Goal: Task Accomplishment & Management: Use online tool/utility

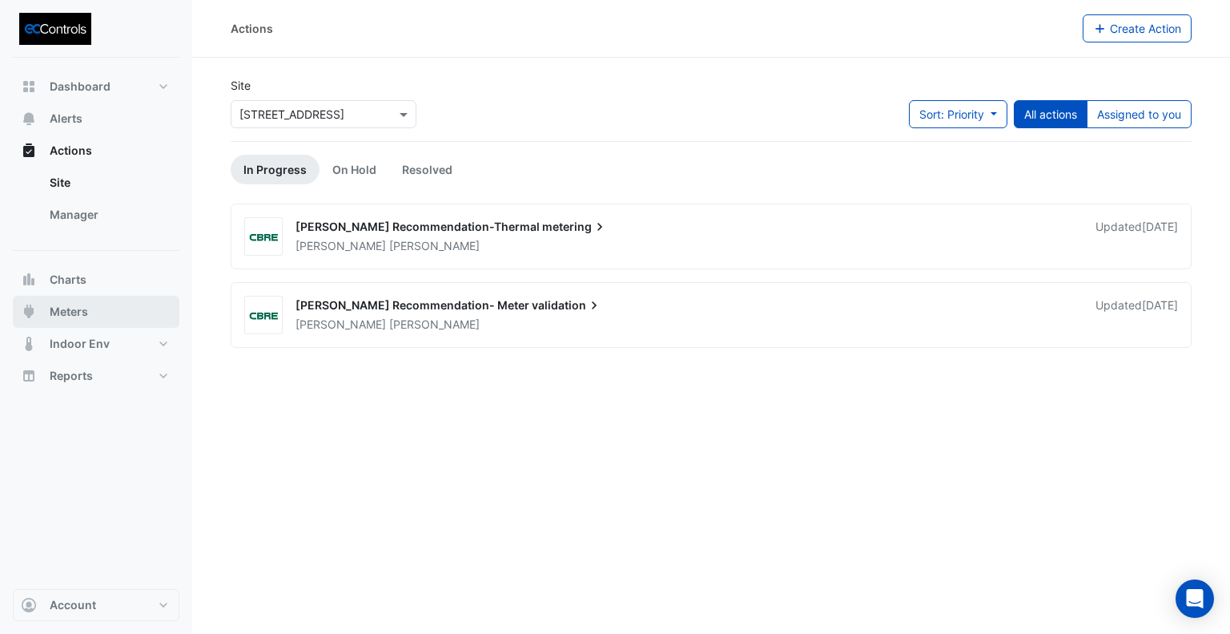
drag, startPoint x: 70, startPoint y: 312, endPoint x: 86, endPoint y: 298, distance: 20.4
click at [70, 311] on span "Meters" at bounding box center [69, 312] width 38 height 16
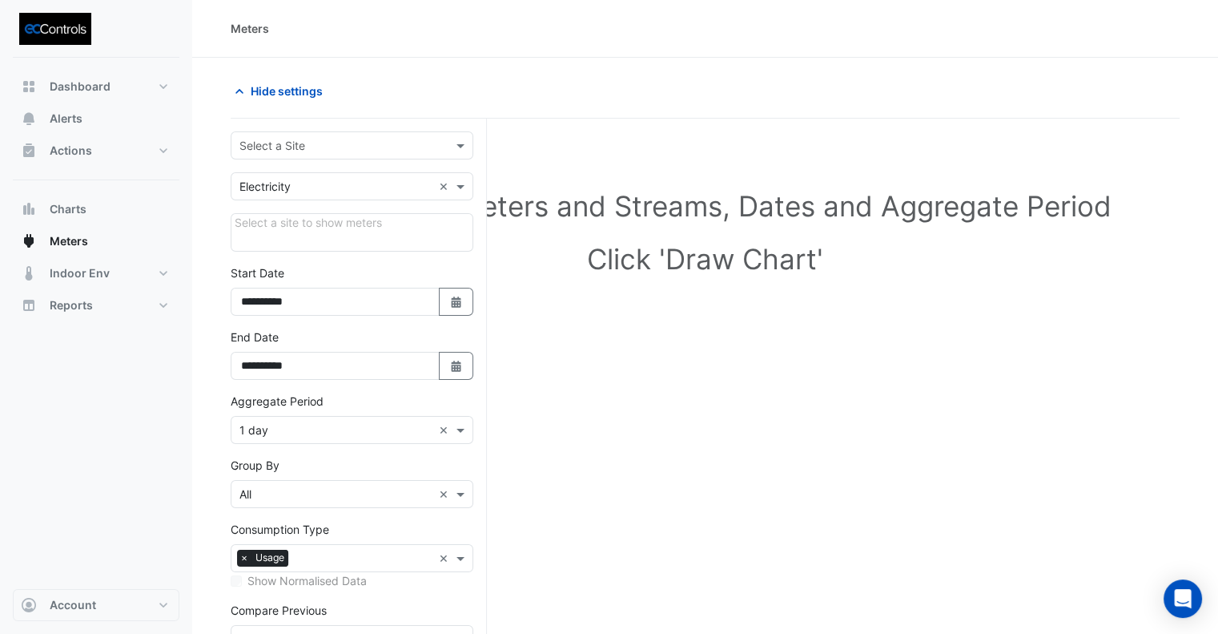
click at [281, 147] on input "text" at bounding box center [336, 146] width 193 height 17
click at [282, 179] on span "[STREET_ADDRESS]" at bounding box center [296, 179] width 105 height 14
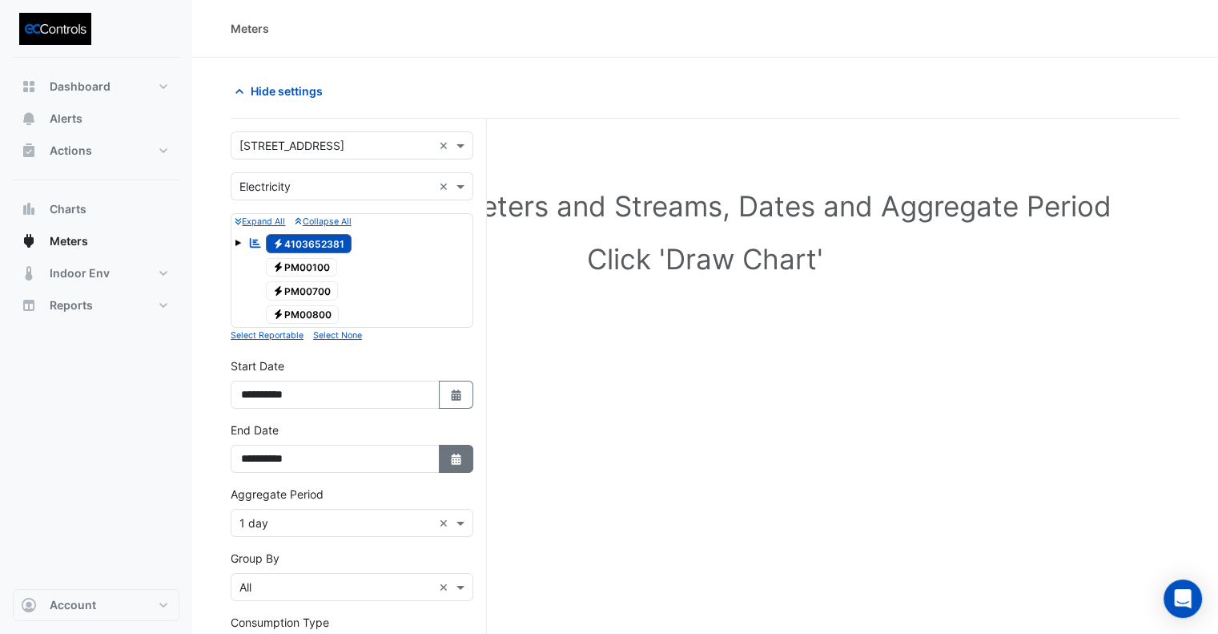
click at [449, 464] on button "Select Date" at bounding box center [456, 459] width 35 height 28
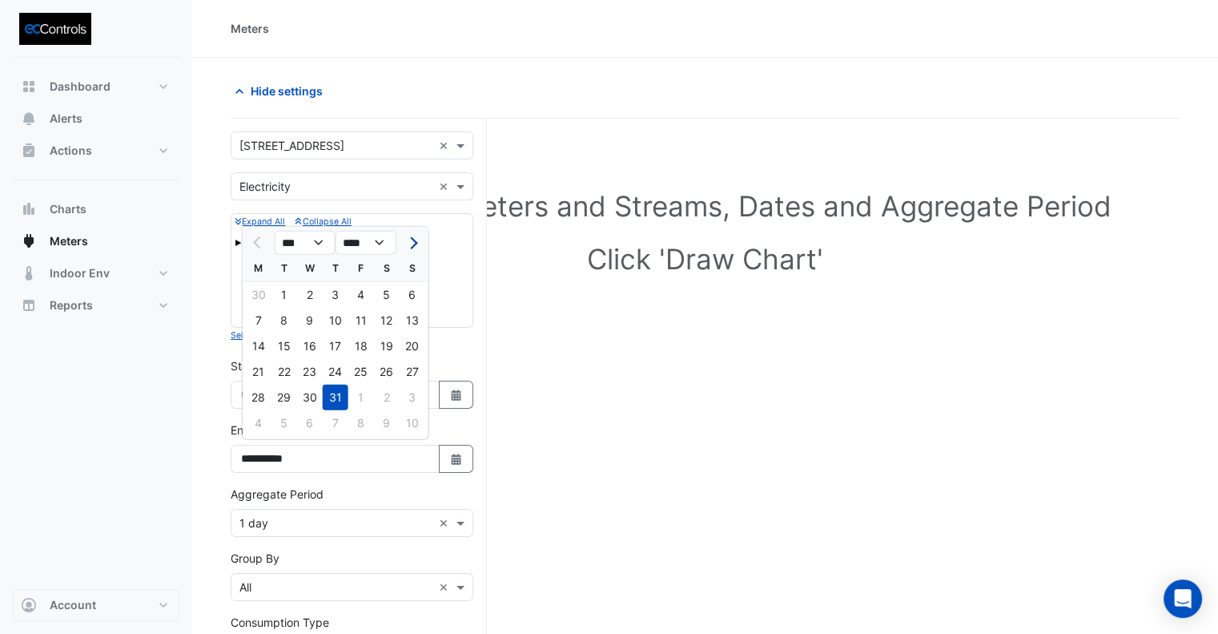
click at [410, 237] on span "Next month" at bounding box center [411, 242] width 12 height 12
select select "*"
click at [281, 346] on div "12" at bounding box center [285, 346] width 26 height 26
type input "**********"
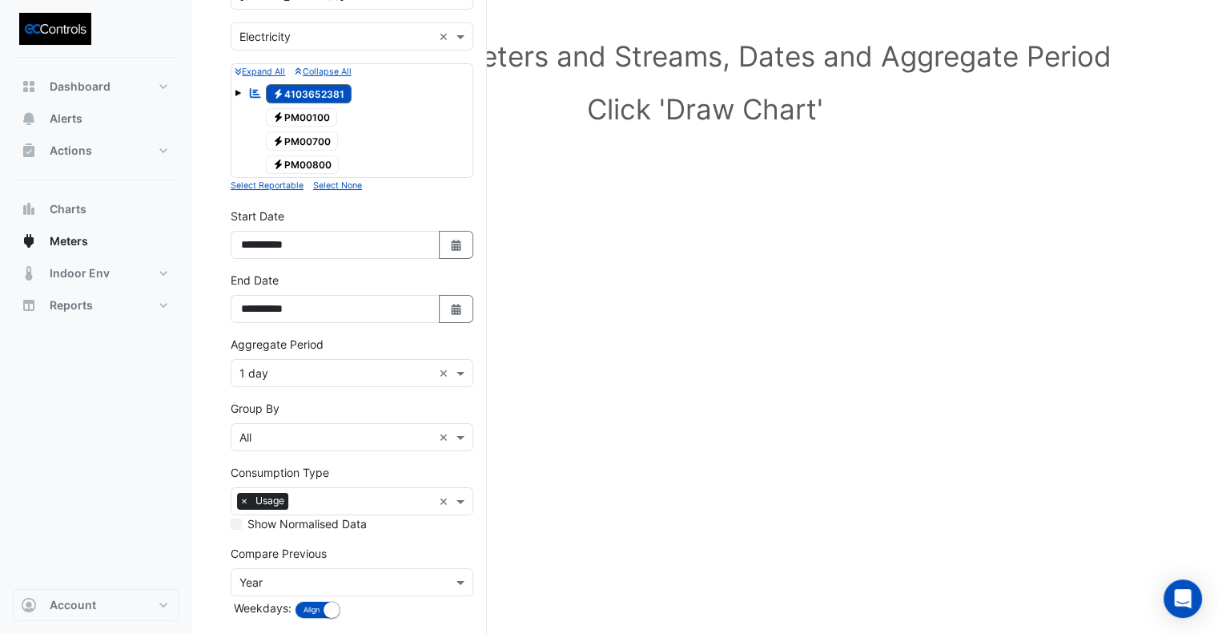
scroll to position [160, 0]
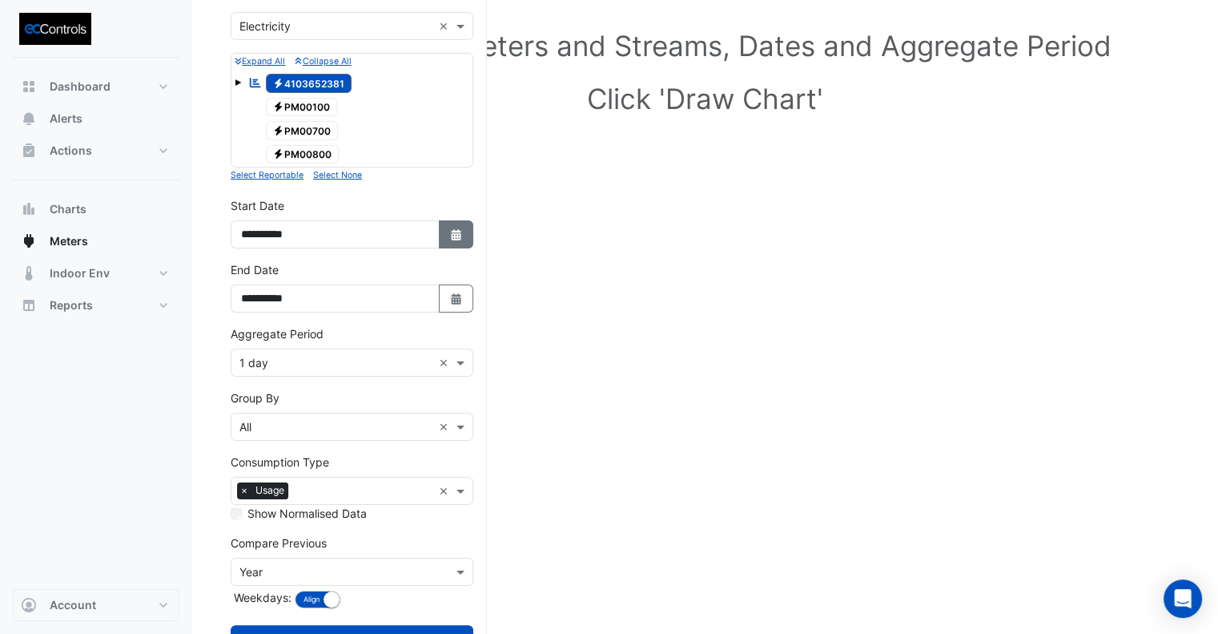
drag, startPoint x: 465, startPoint y: 228, endPoint x: 445, endPoint y: 223, distance: 21.6
click at [464, 229] on button "Select Date" at bounding box center [456, 234] width 35 height 28
select select "*"
select select "****"
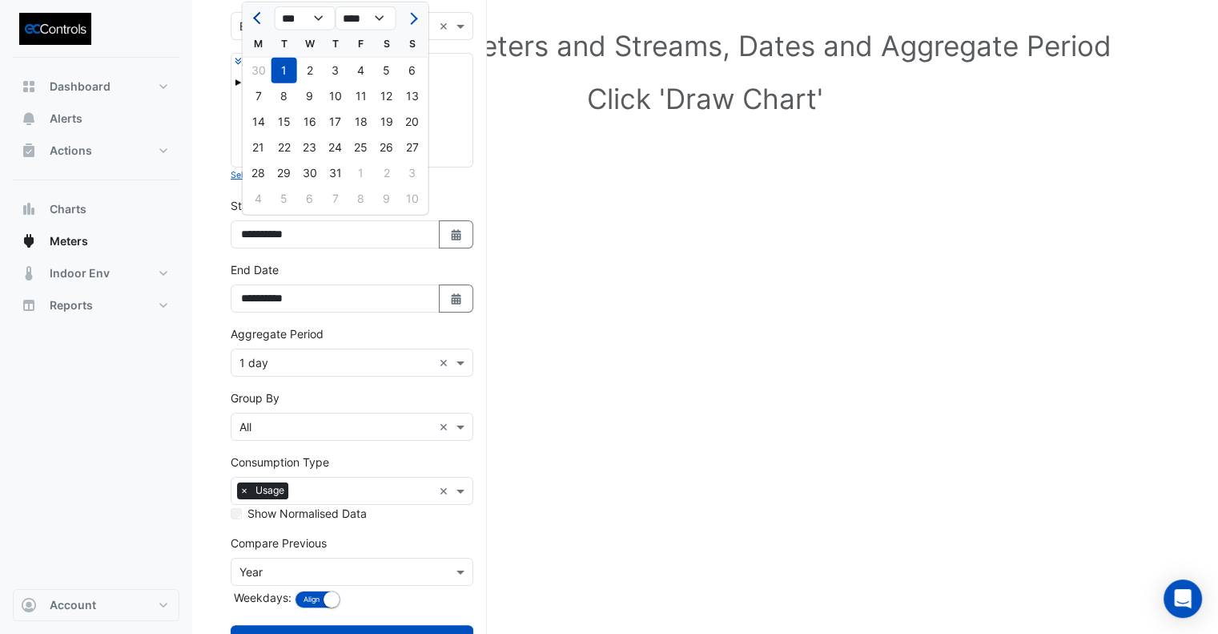
click at [256, 25] on button "Previous month" at bounding box center [258, 19] width 19 height 26
select select "*"
click at [417, 73] on div "1" at bounding box center [413, 71] width 26 height 26
type input "**********"
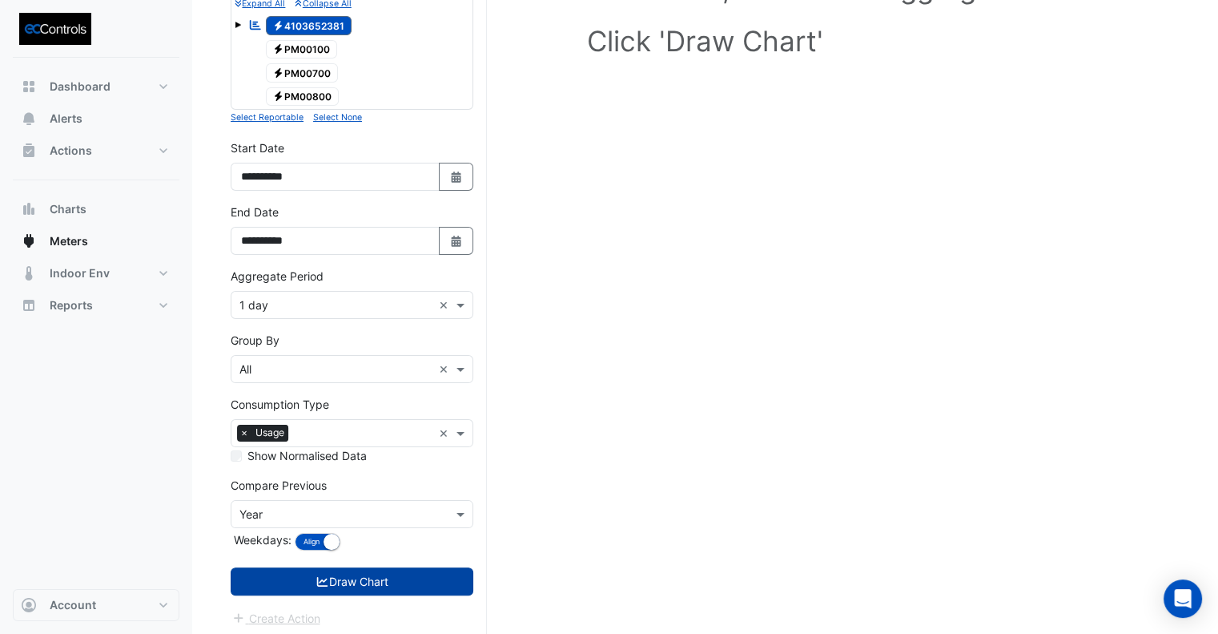
click at [392, 578] on button "Draw Chart" at bounding box center [352, 581] width 243 height 28
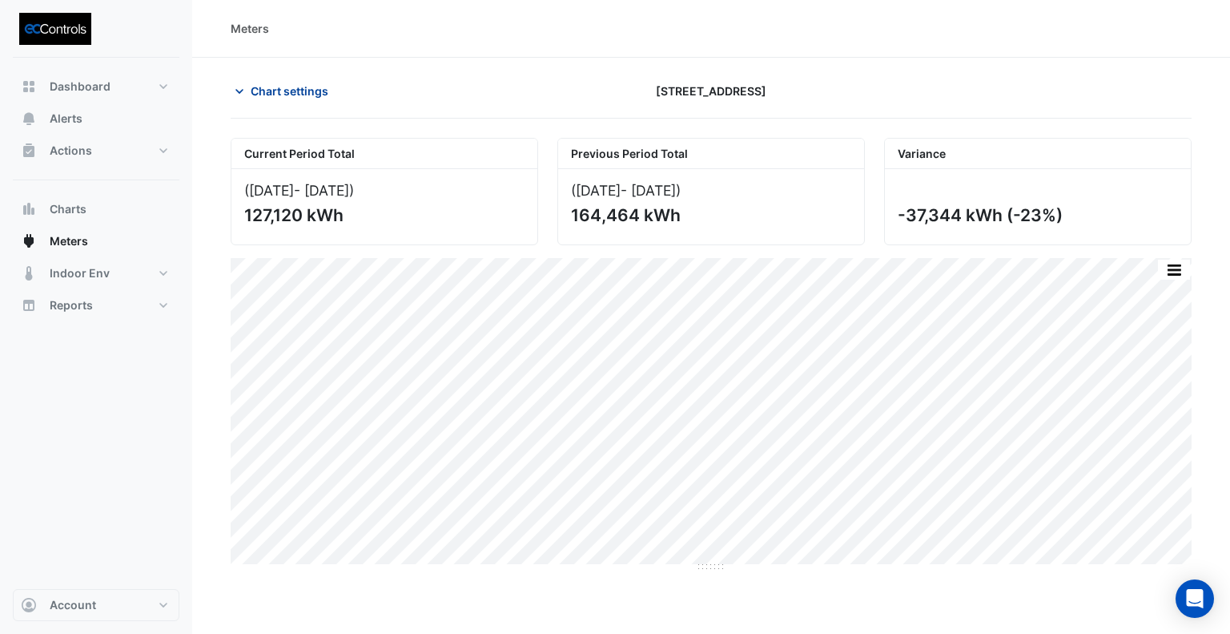
click at [294, 95] on span "Chart settings" at bounding box center [290, 91] width 78 height 17
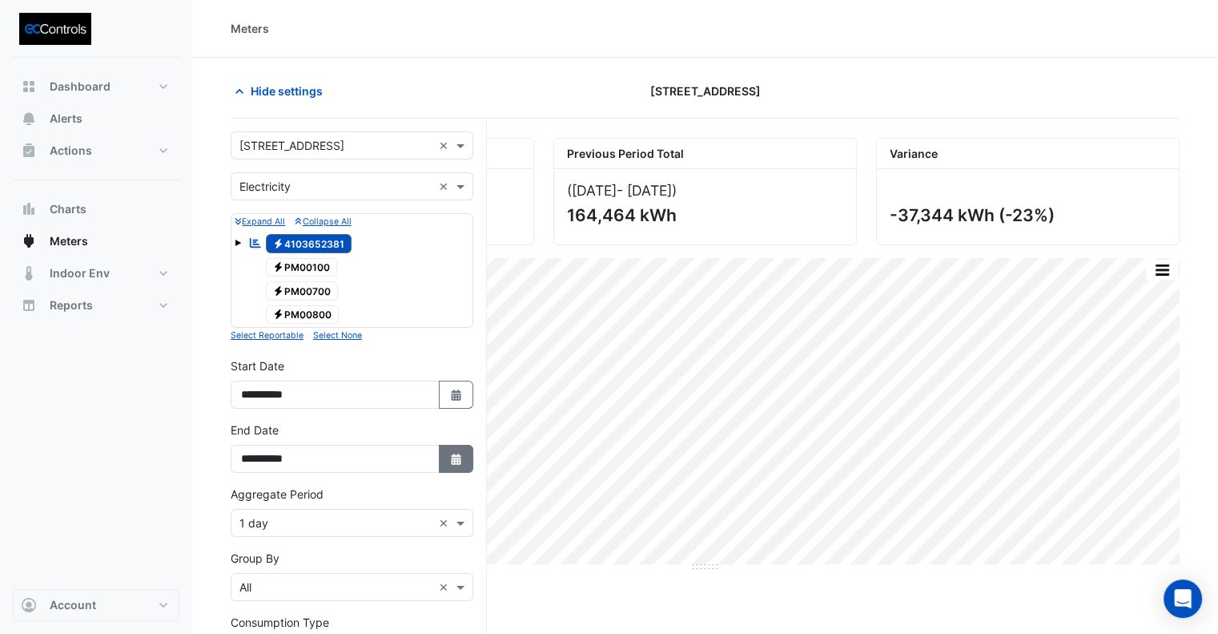
click at [459, 456] on icon "button" at bounding box center [456, 458] width 10 height 11
select select "*"
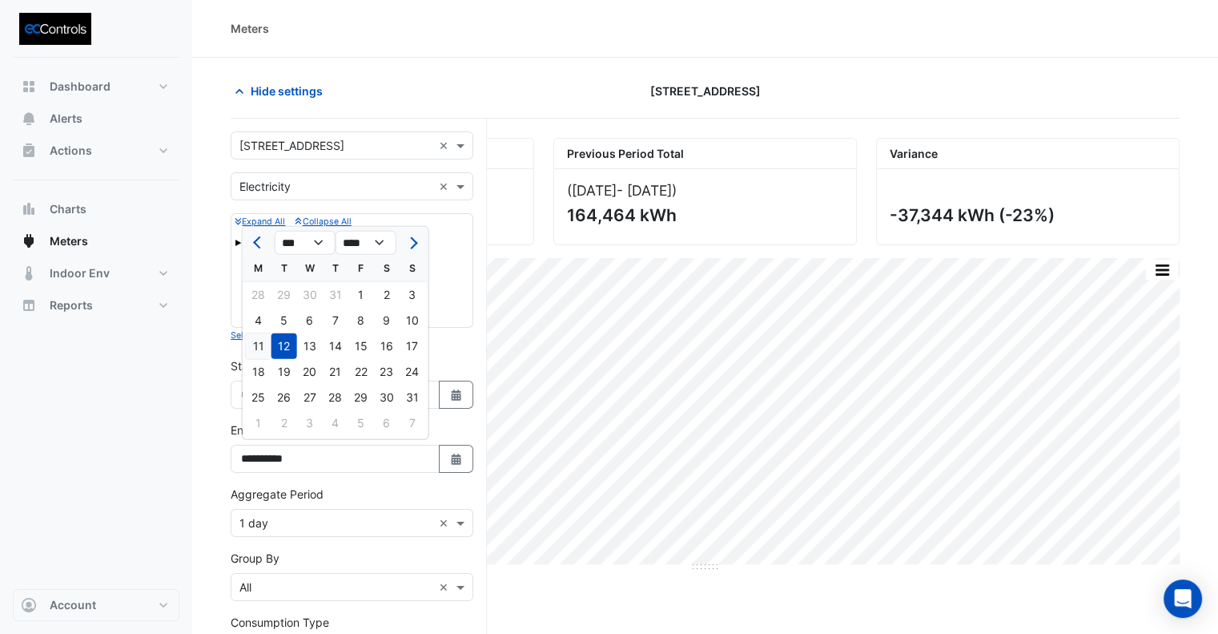
click at [263, 341] on div "11" at bounding box center [259, 346] width 26 height 26
type input "**********"
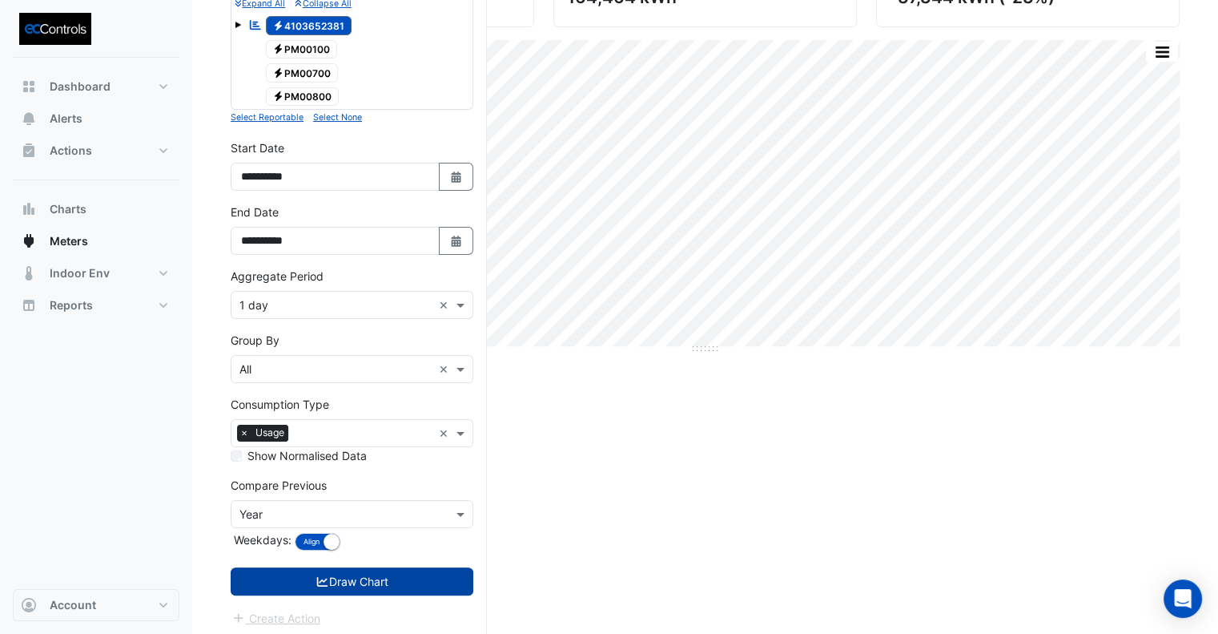
click at [392, 585] on button "Draw Chart" at bounding box center [352, 581] width 243 height 28
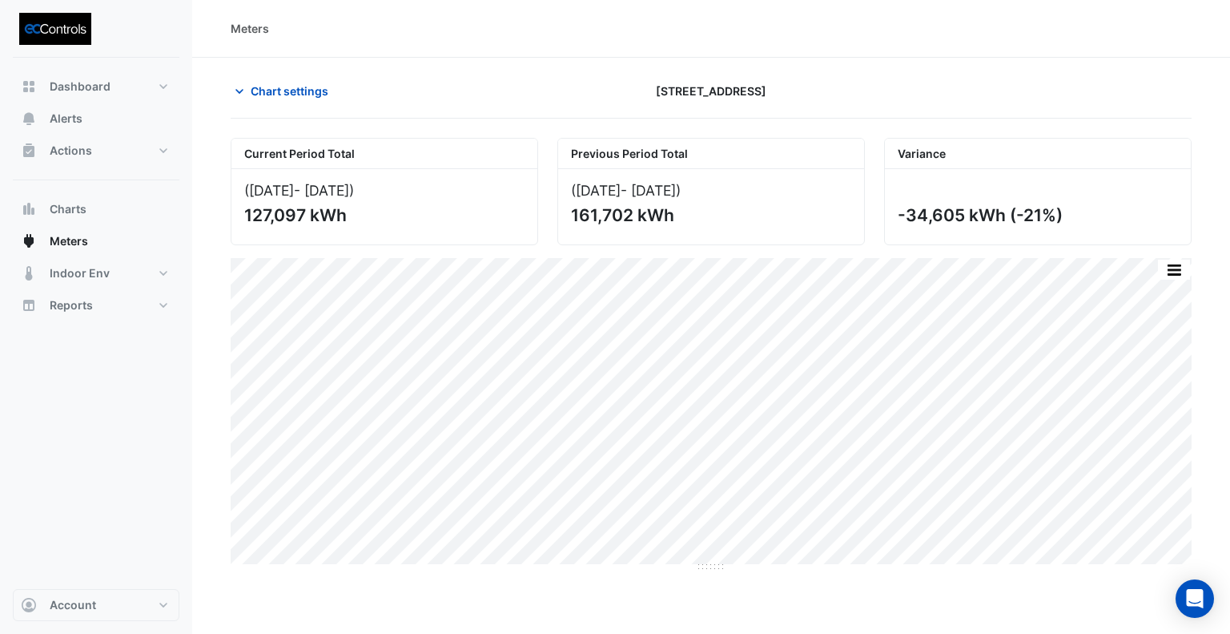
click at [312, 107] on div "Chart settings 167 Macquarie St" at bounding box center [711, 98] width 961 height 42
click at [307, 92] on span "Chart settings" at bounding box center [290, 91] width 78 height 17
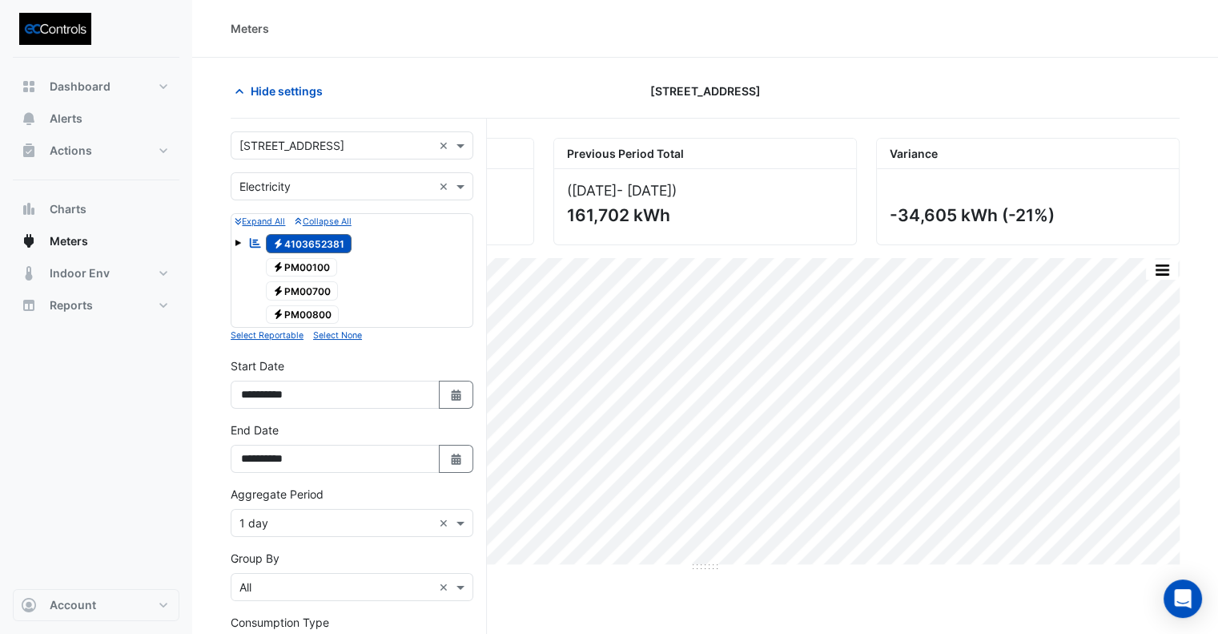
click at [453, 405] on div "**********" at bounding box center [352, 389] width 262 height 64
click at [455, 389] on icon "Select Date" at bounding box center [456, 394] width 14 height 11
select select "*"
select select "****"
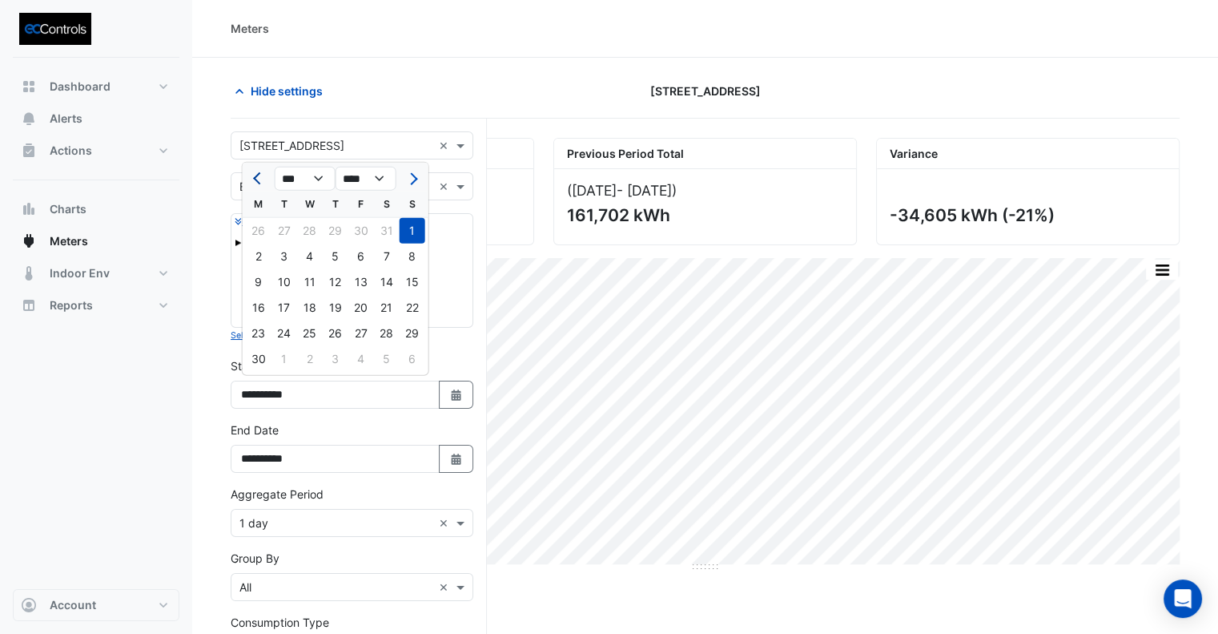
click at [259, 175] on span "Previous month" at bounding box center [259, 178] width 12 height 12
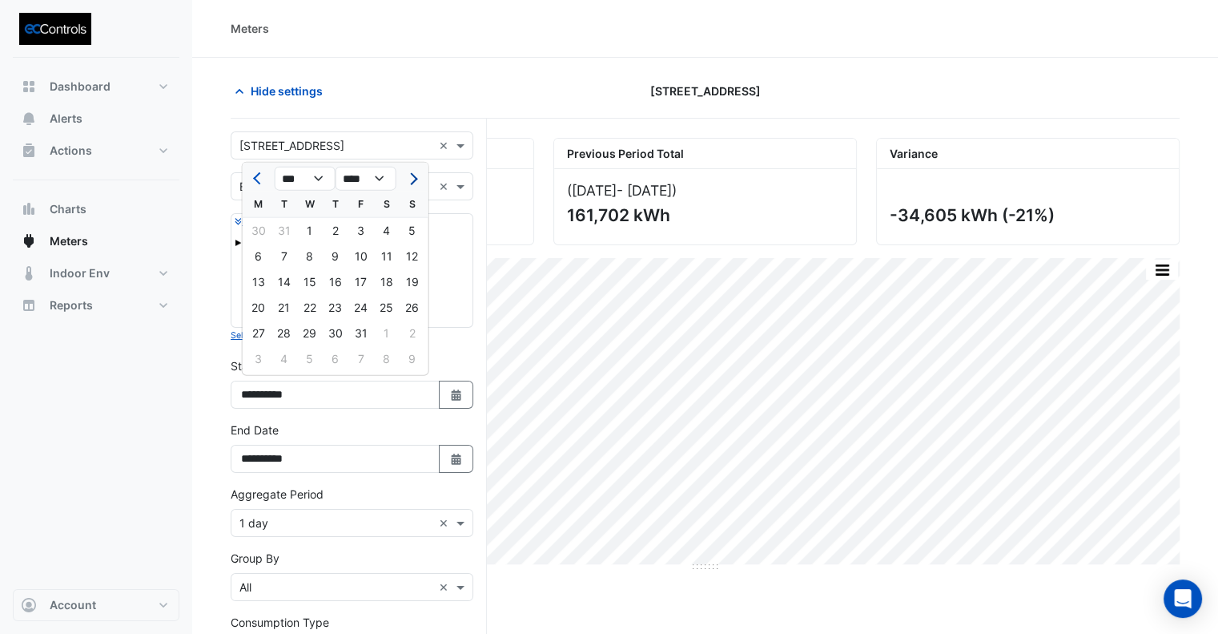
click at [417, 181] on button "Next month" at bounding box center [412, 179] width 19 height 26
select select "*"
click at [384, 227] on div "1" at bounding box center [387, 231] width 26 height 26
type input "**********"
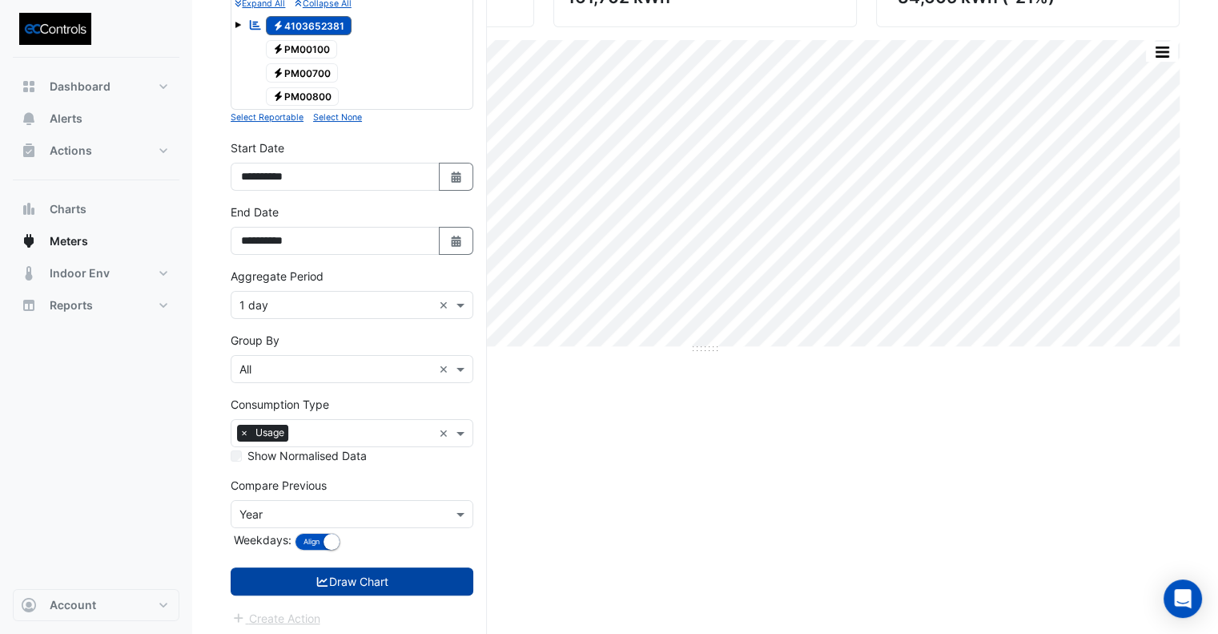
click at [429, 582] on button "Draw Chart" at bounding box center [352, 581] width 243 height 28
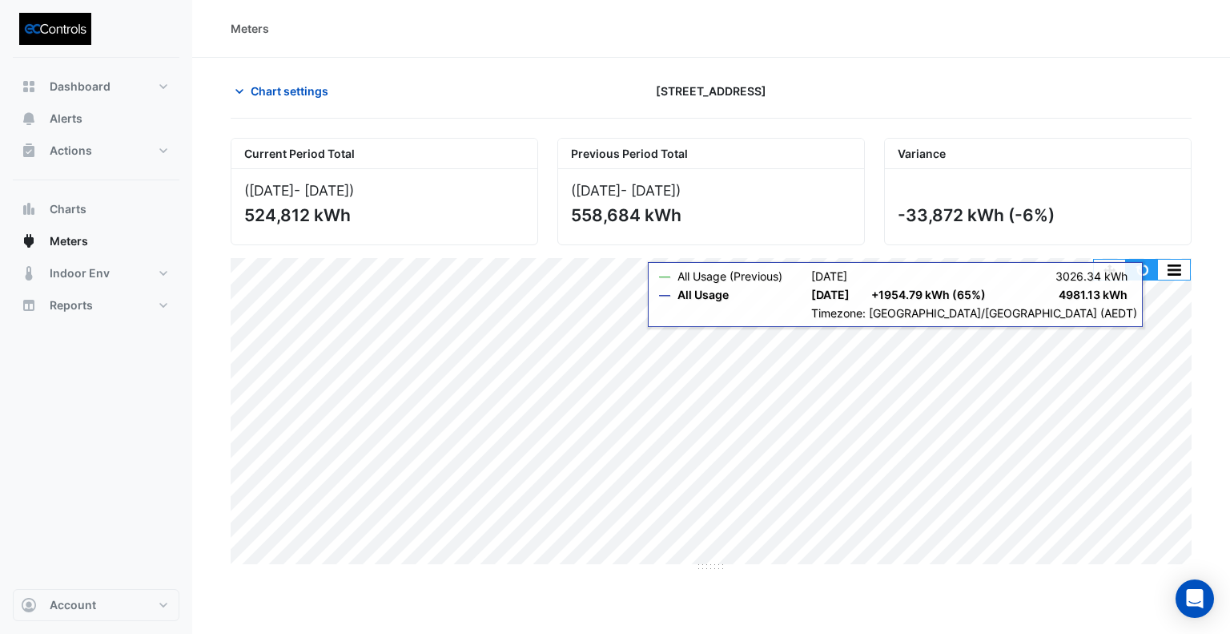
click at [1143, 264] on button "button" at bounding box center [1142, 270] width 32 height 20
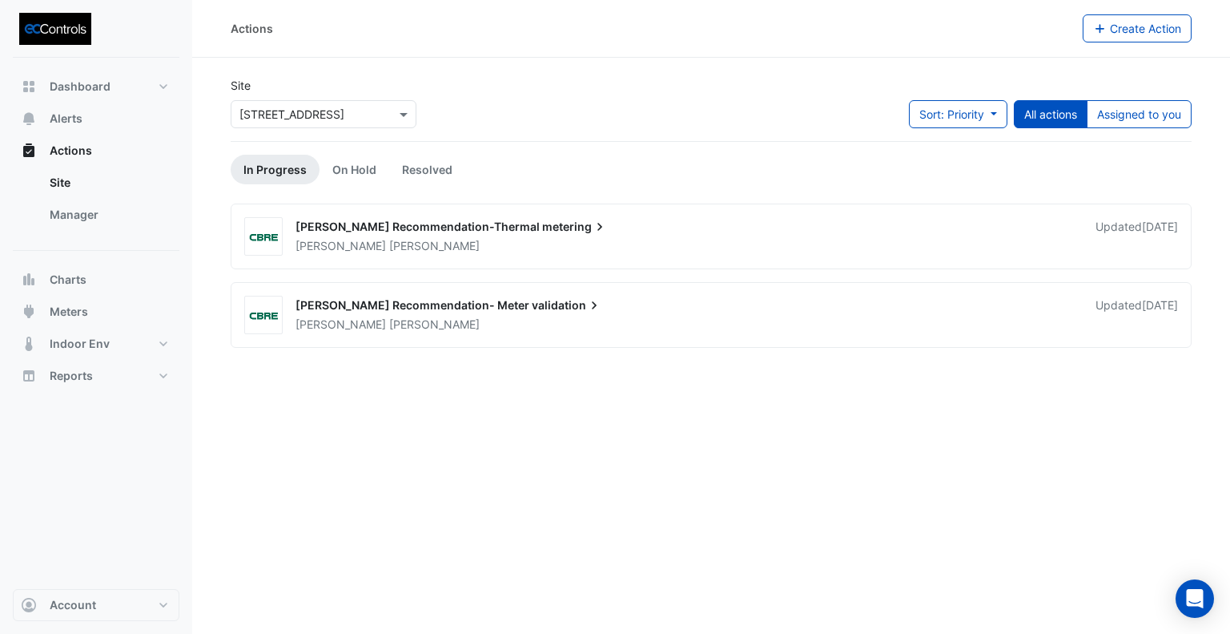
click at [317, 118] on input "text" at bounding box center [308, 115] width 136 height 17
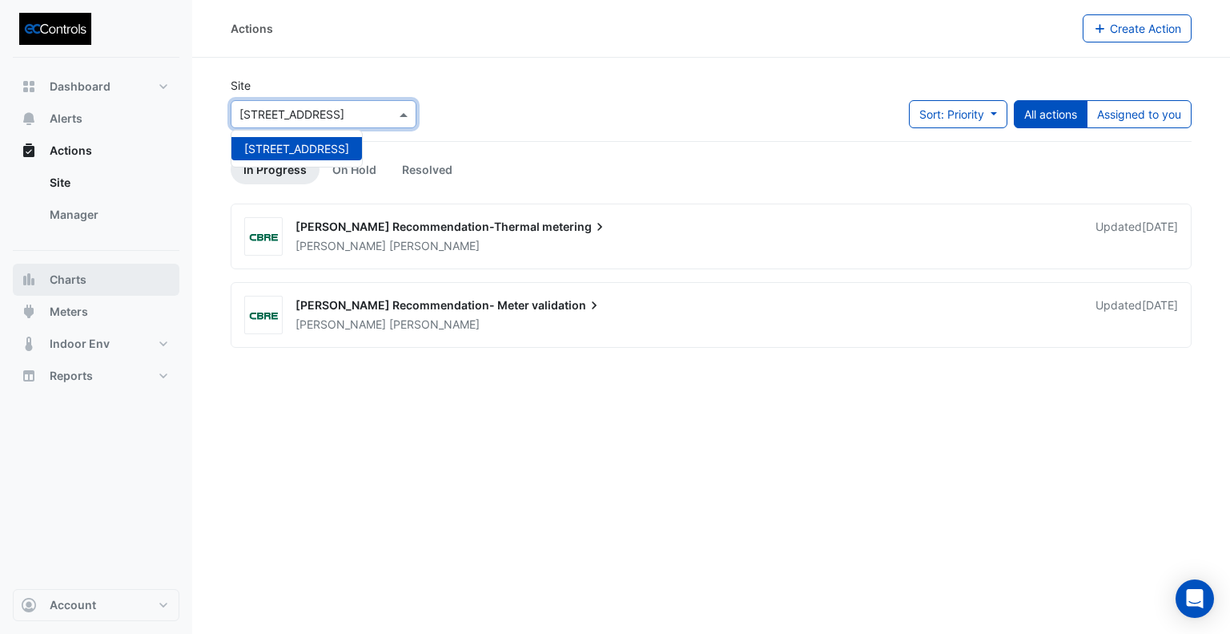
click at [67, 280] on span "Charts" at bounding box center [68, 280] width 37 height 16
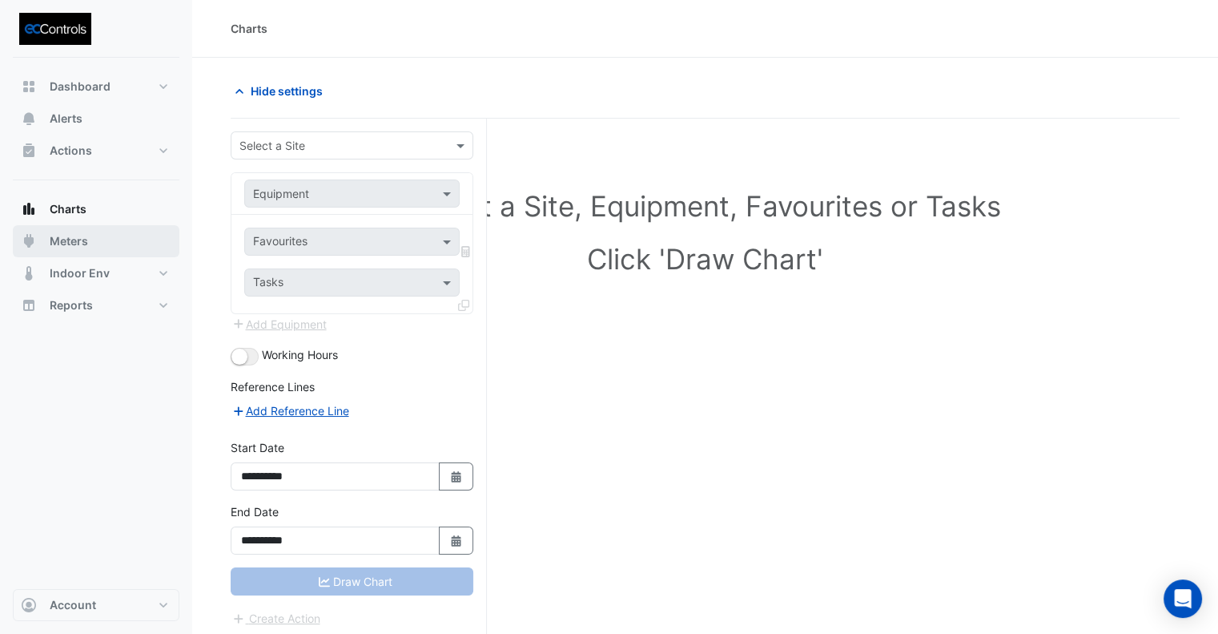
click at [83, 241] on span "Meters" at bounding box center [69, 241] width 38 height 16
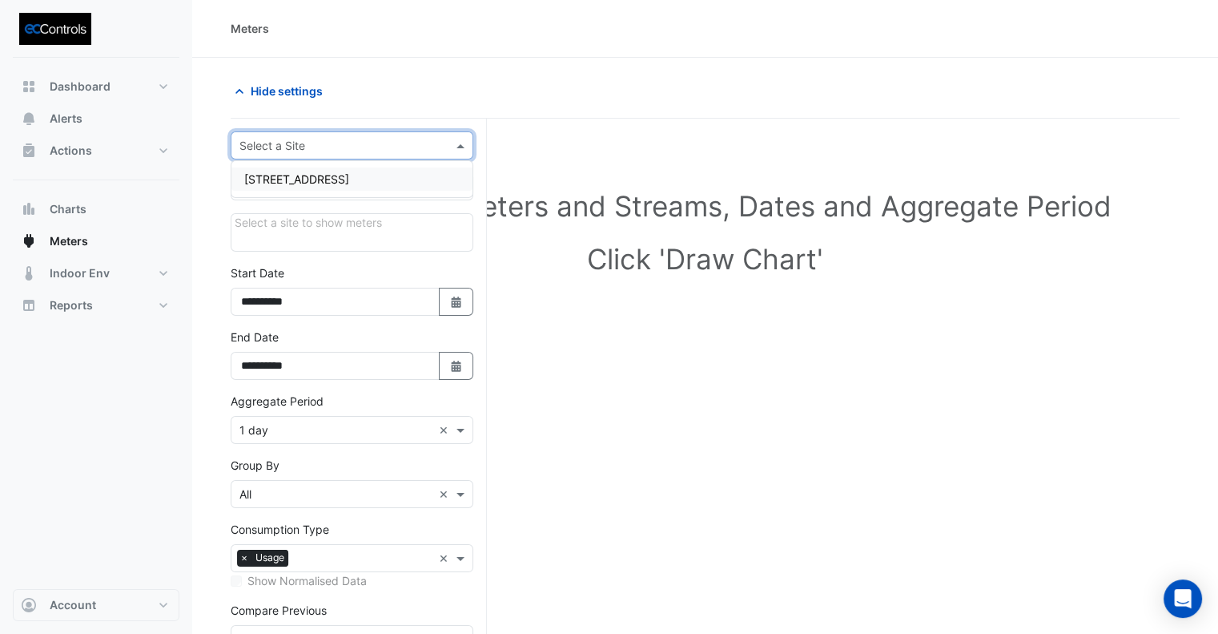
click at [278, 150] on input "text" at bounding box center [336, 146] width 193 height 17
click at [287, 184] on span "[STREET_ADDRESS]" at bounding box center [296, 179] width 105 height 14
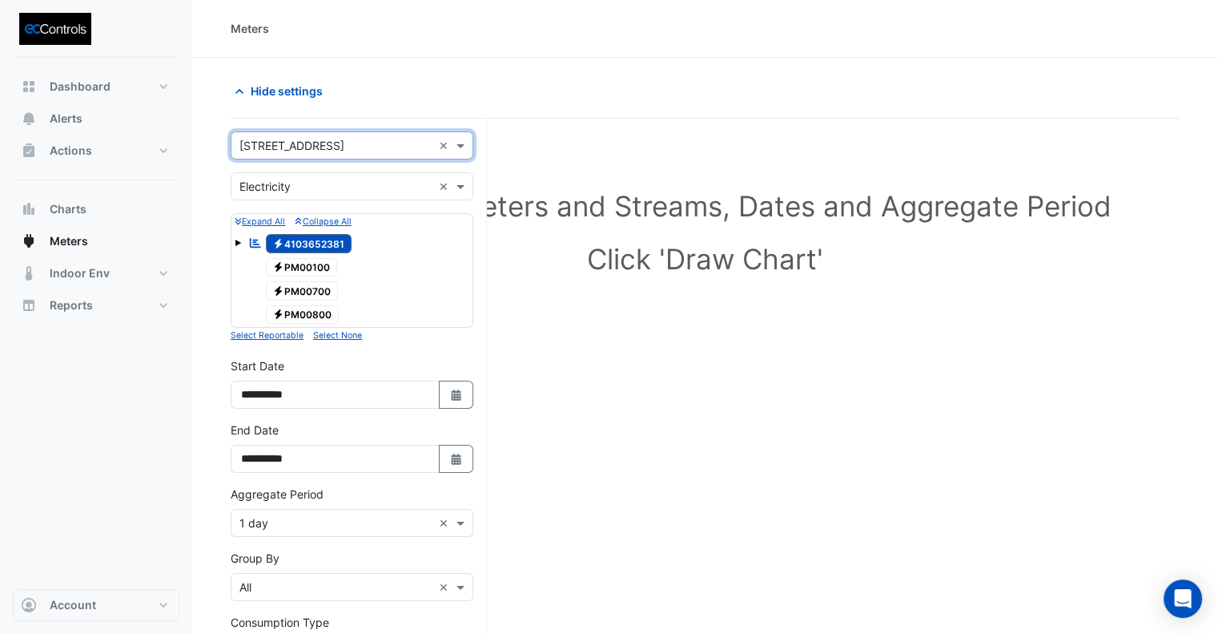
click at [288, 194] on div "× Electricity" at bounding box center [265, 186] width 51 height 17
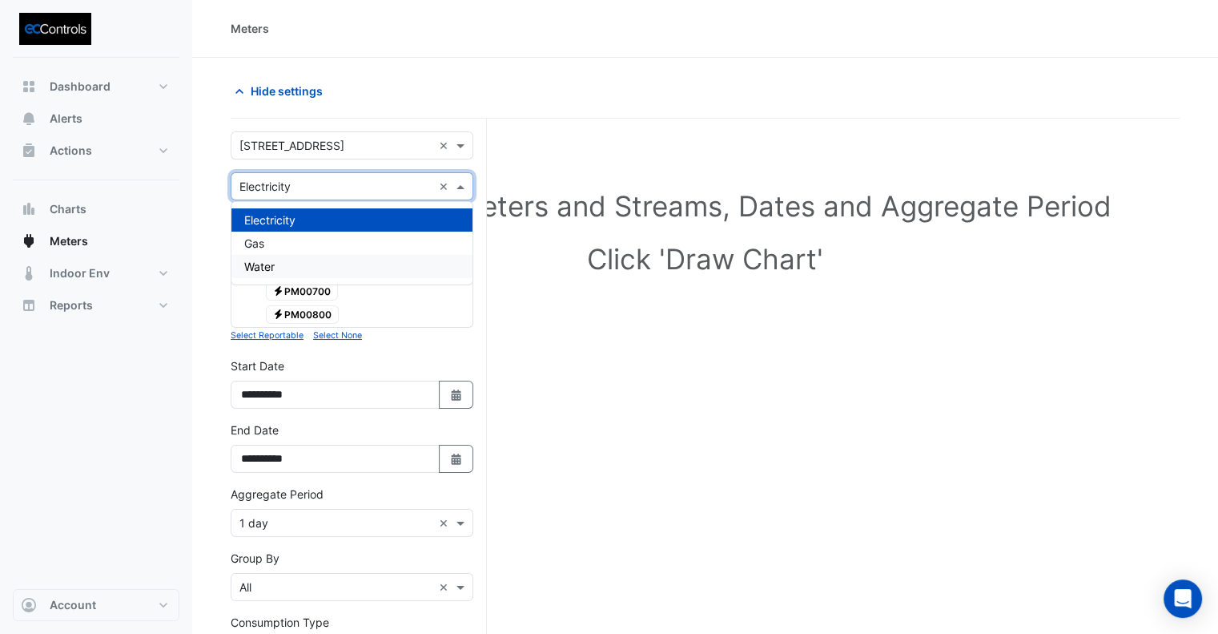
click at [279, 264] on div "Water" at bounding box center [351, 266] width 241 height 23
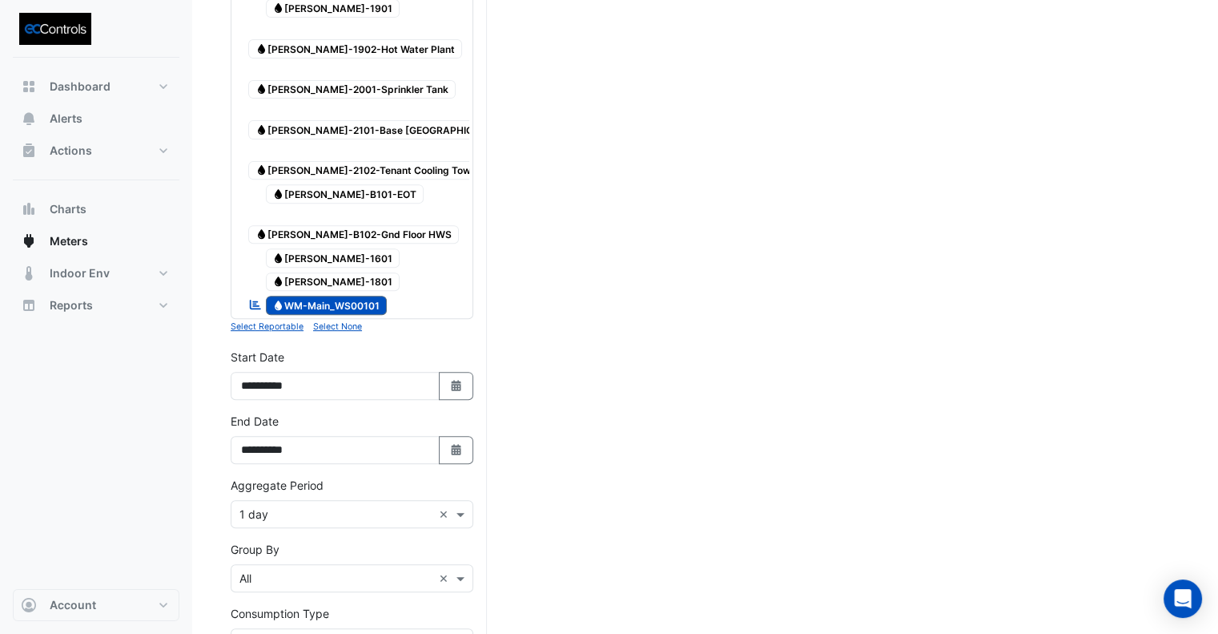
scroll to position [672, 0]
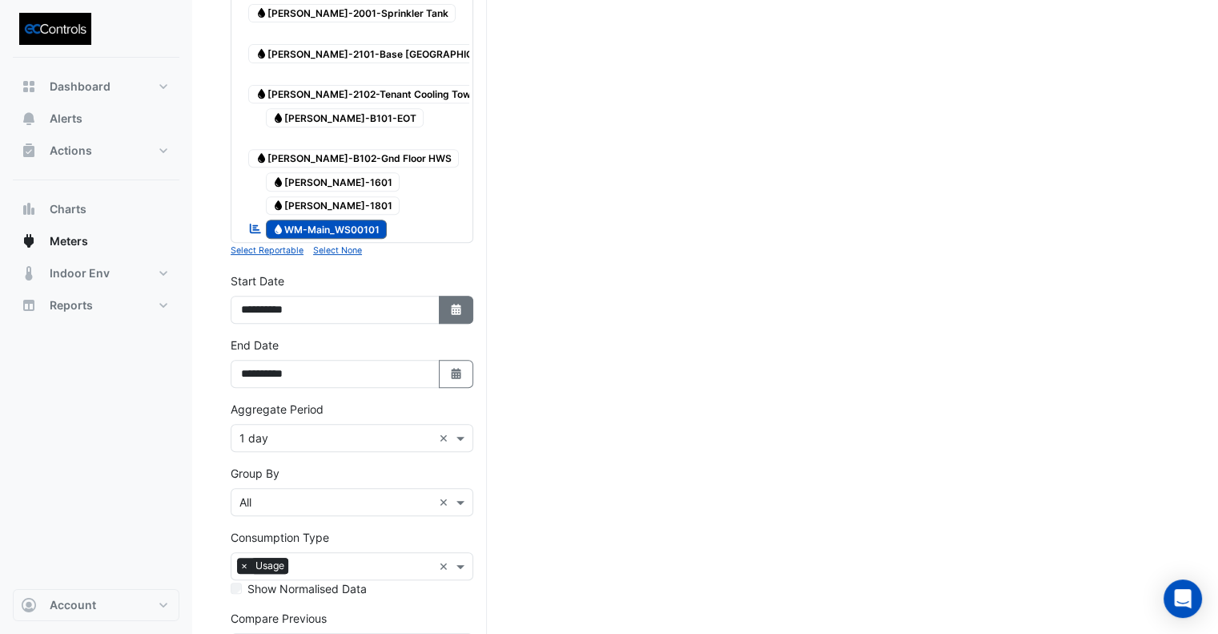
click at [453, 296] on button "Select Date" at bounding box center [456, 310] width 35 height 28
select select "*"
select select "****"
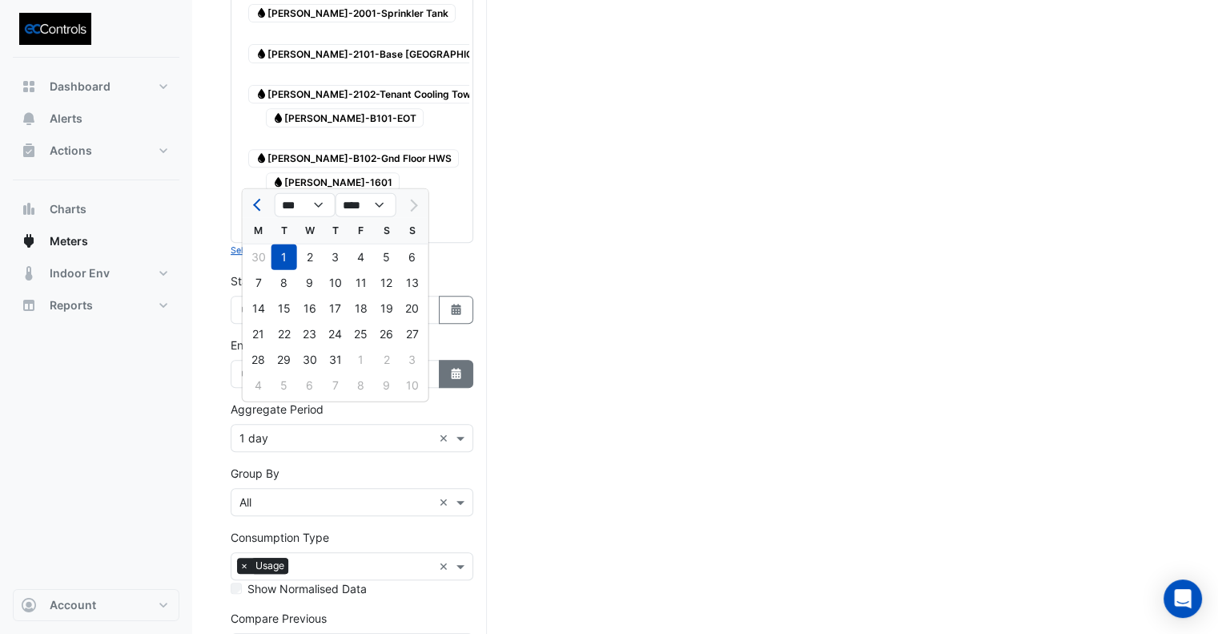
click at [457, 368] on icon "Select Date" at bounding box center [456, 373] width 14 height 11
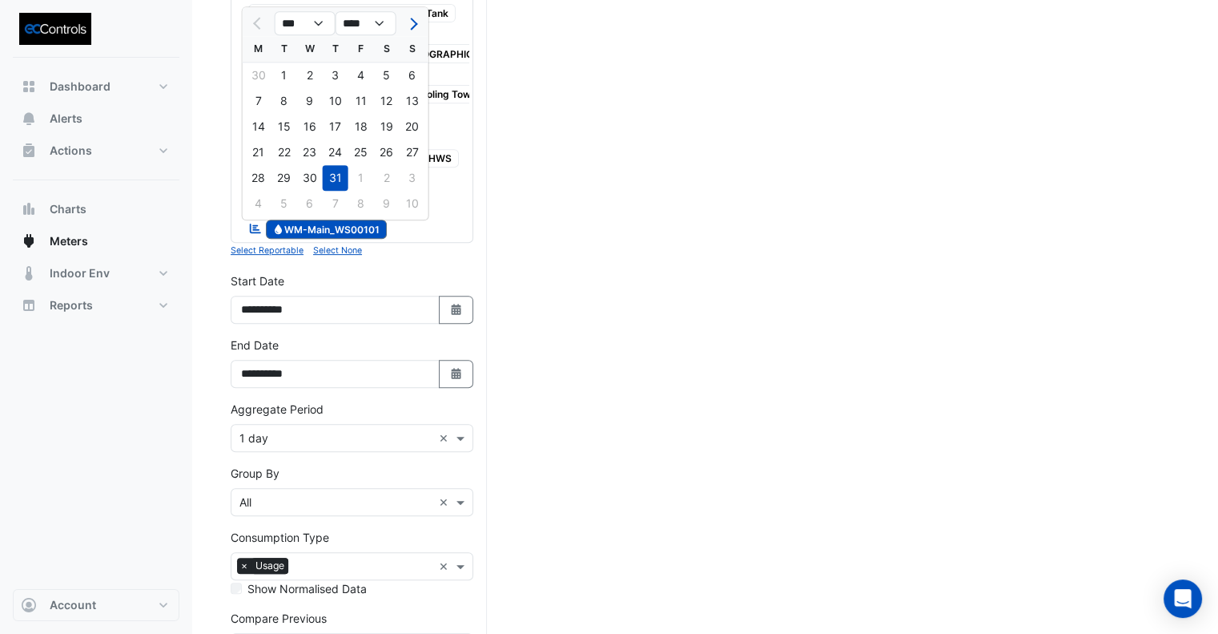
click at [573, 310] on div "Select Site, Meters and Streams, Dates and Aggregate Period Click 'Draw Chart'" at bounding box center [705, 119] width 949 height 1306
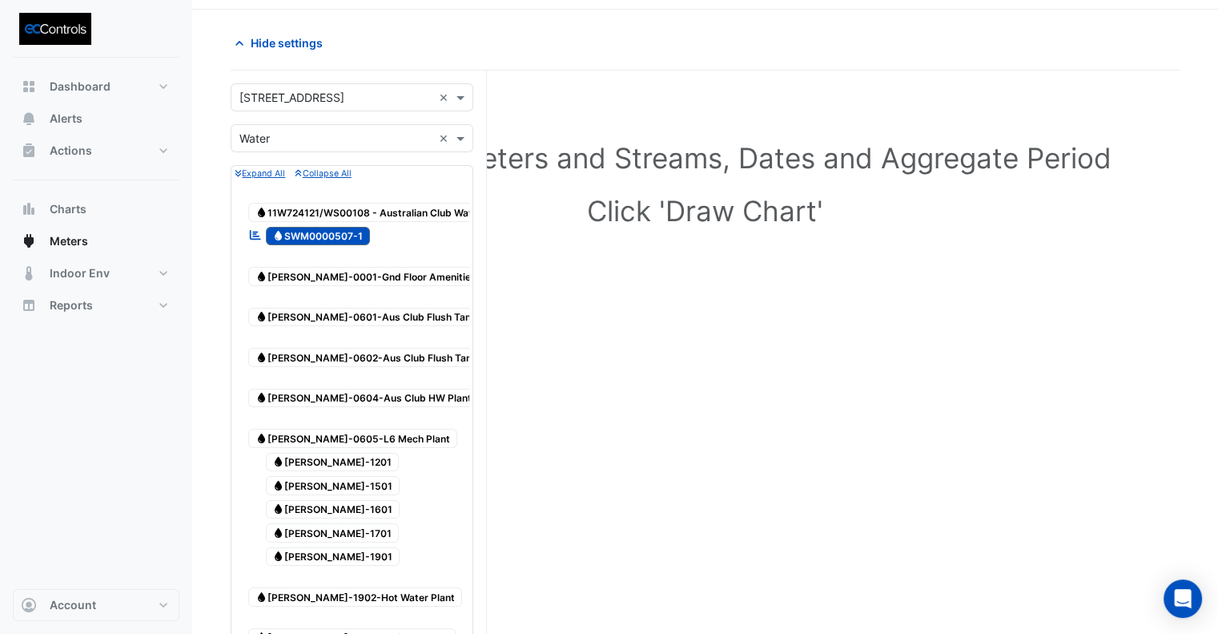
scroll to position [0, 0]
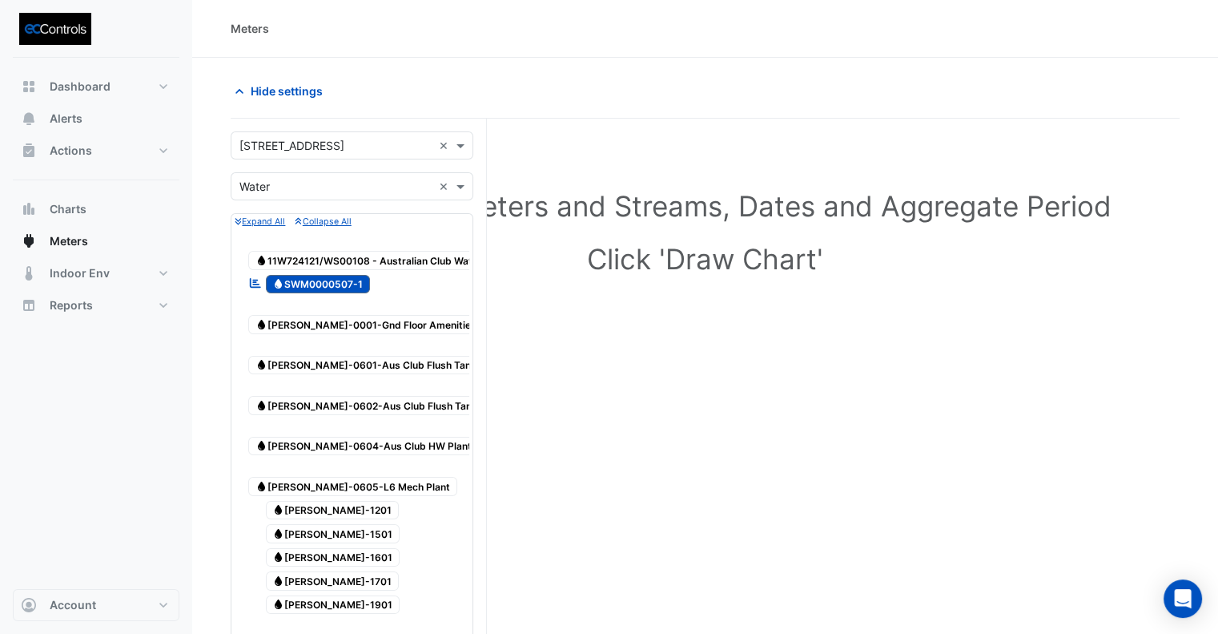
click at [288, 183] on input "text" at bounding box center [336, 187] width 193 height 17
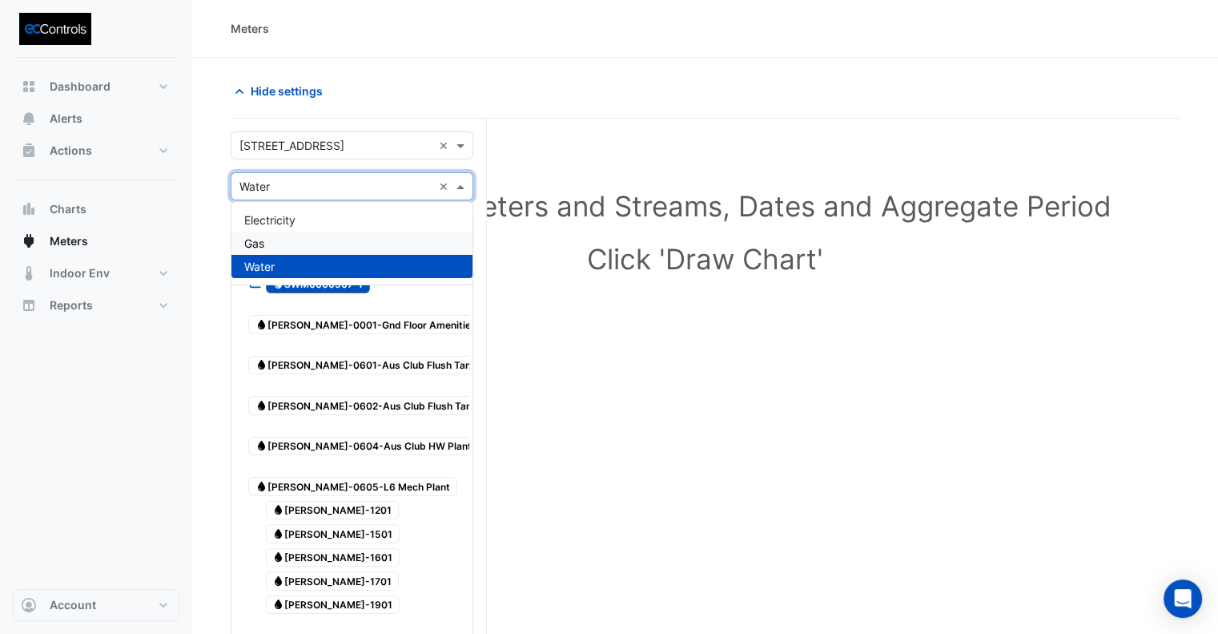
click at [287, 245] on div "Gas" at bounding box center [351, 242] width 241 height 23
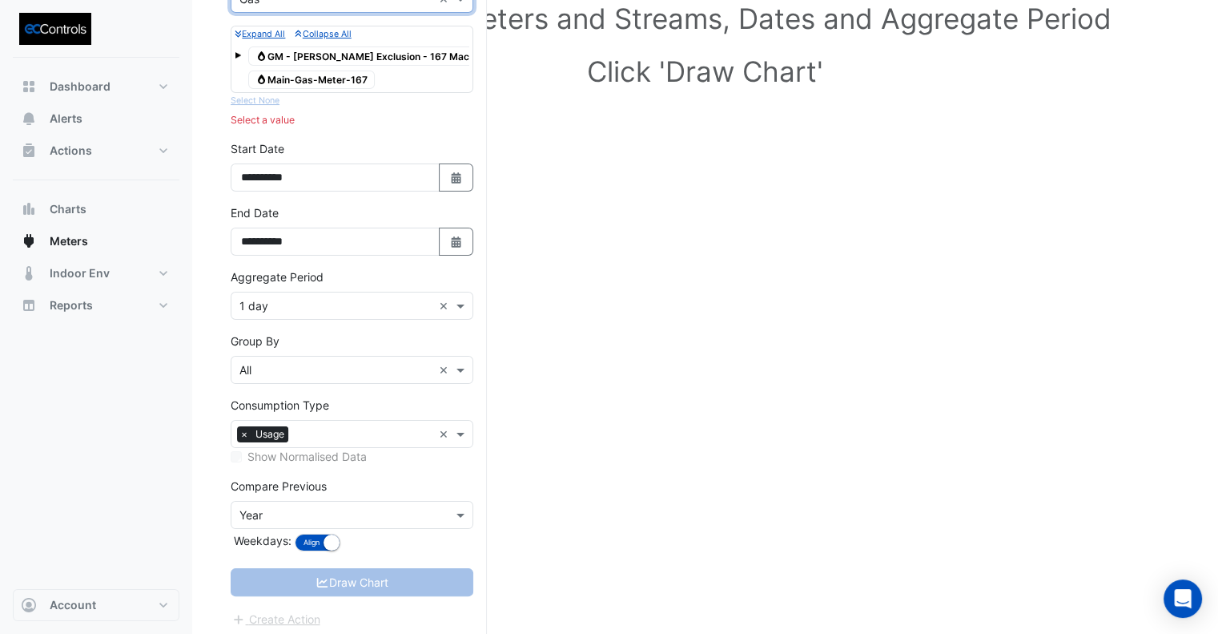
scroll to position [191, 0]
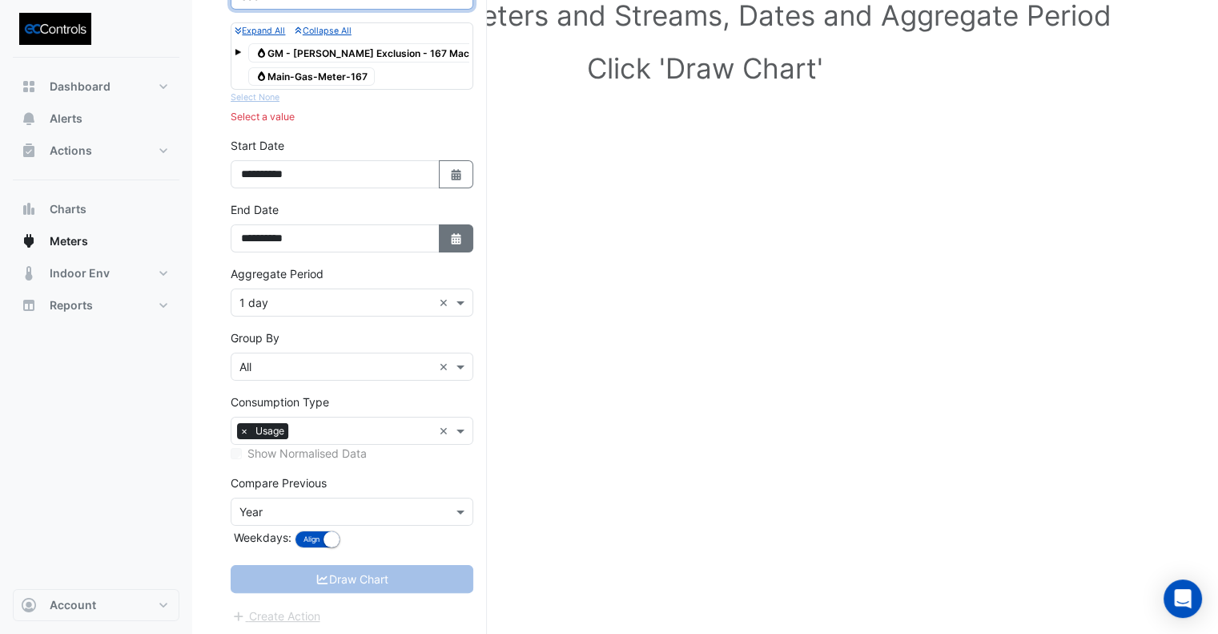
click at [438, 221] on div "**********" at bounding box center [352, 226] width 243 height 51
click at [455, 244] on button "Select Date" at bounding box center [456, 238] width 35 height 28
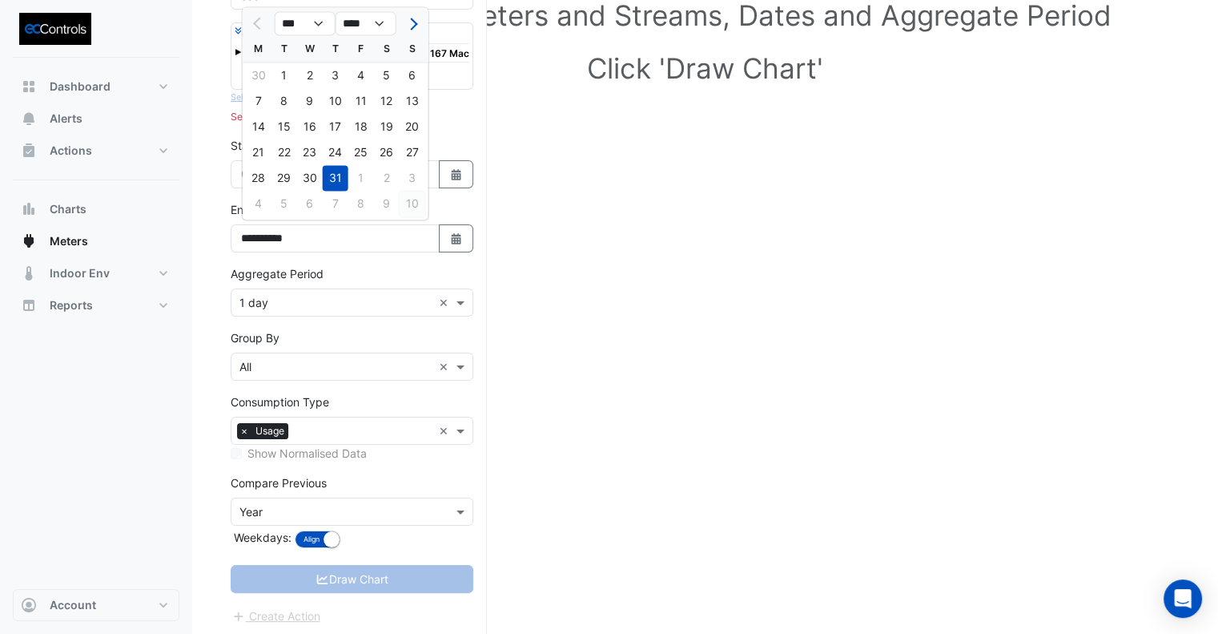
click at [411, 204] on div "10" at bounding box center [413, 204] width 26 height 26
type input "**********"
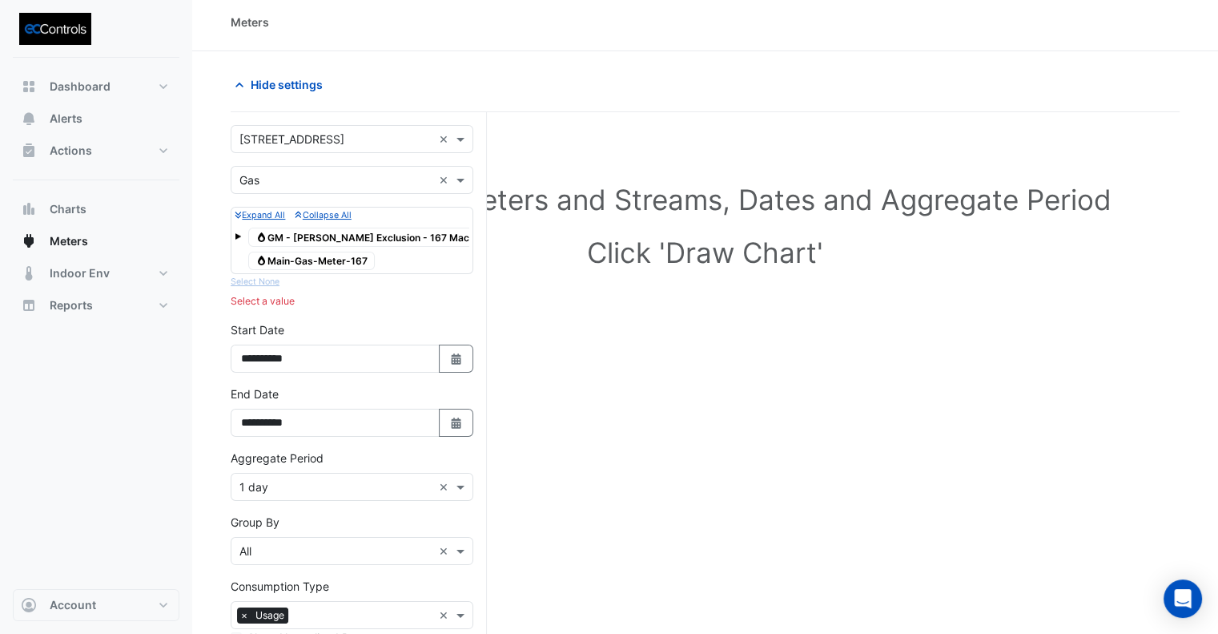
scroll to position [0, 0]
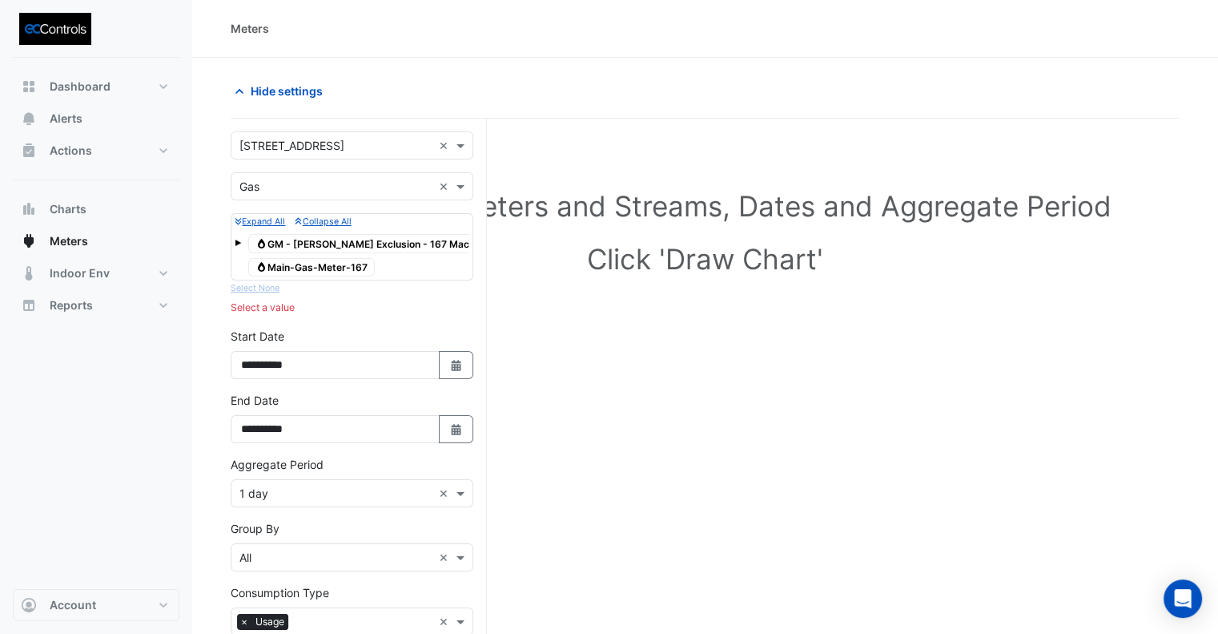
click at [343, 268] on span "Gas Main-Gas-Meter-167" at bounding box center [311, 267] width 127 height 19
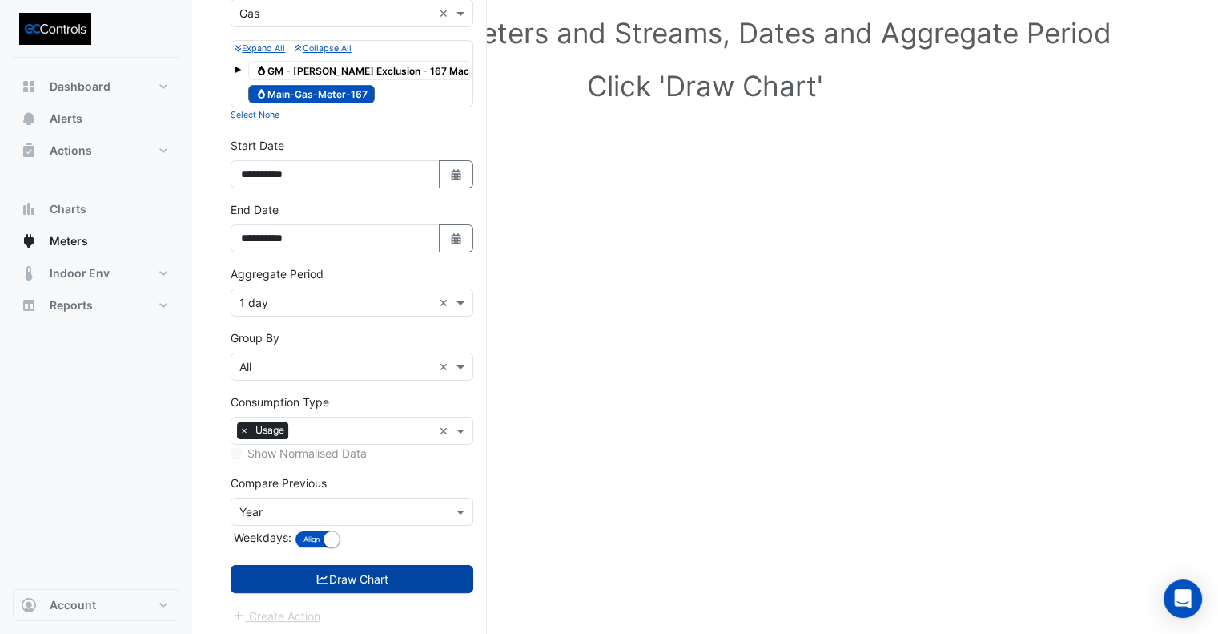
click at [368, 578] on button "Draw Chart" at bounding box center [352, 579] width 243 height 28
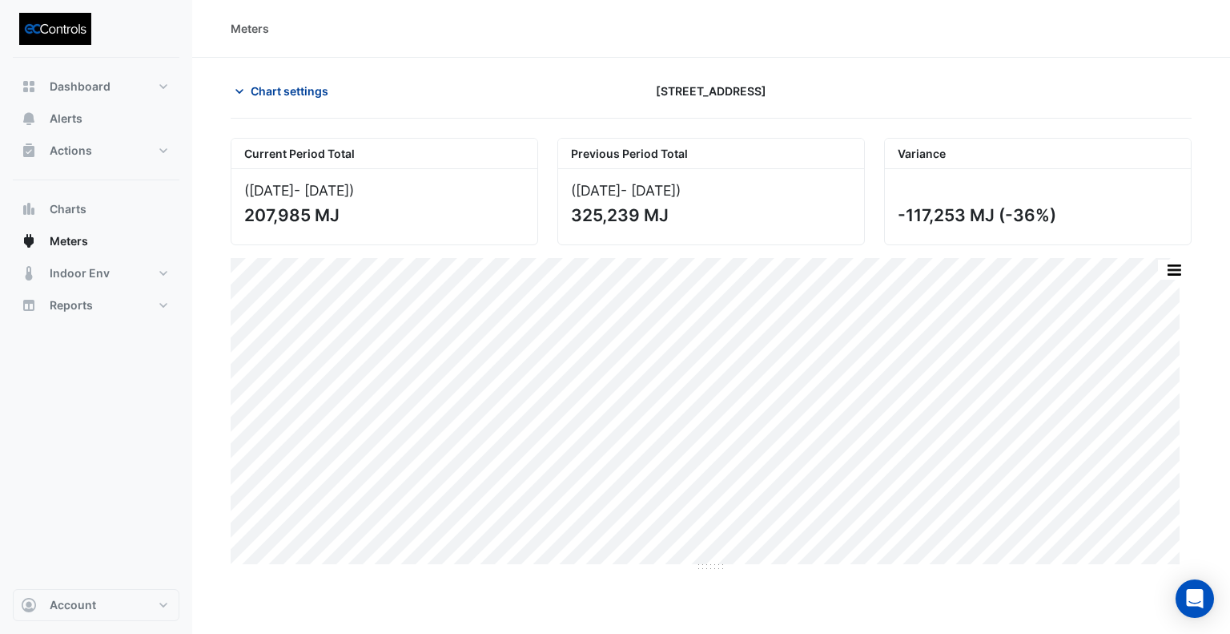
click at [288, 92] on span "Chart settings" at bounding box center [290, 91] width 78 height 17
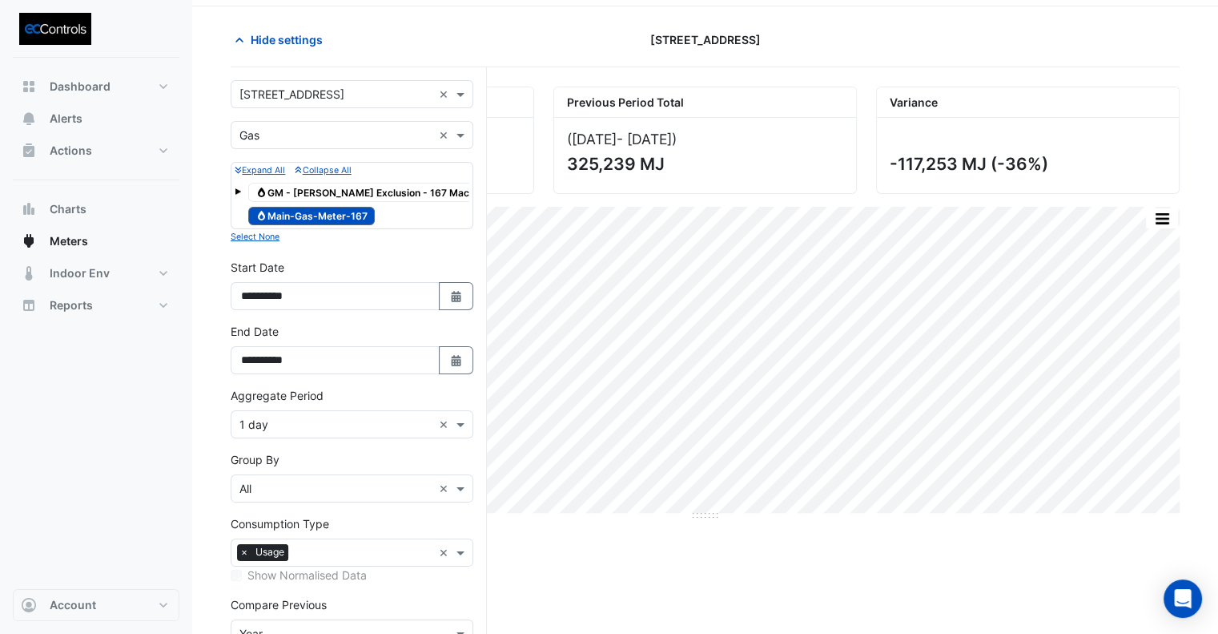
scroll to position [80, 0]
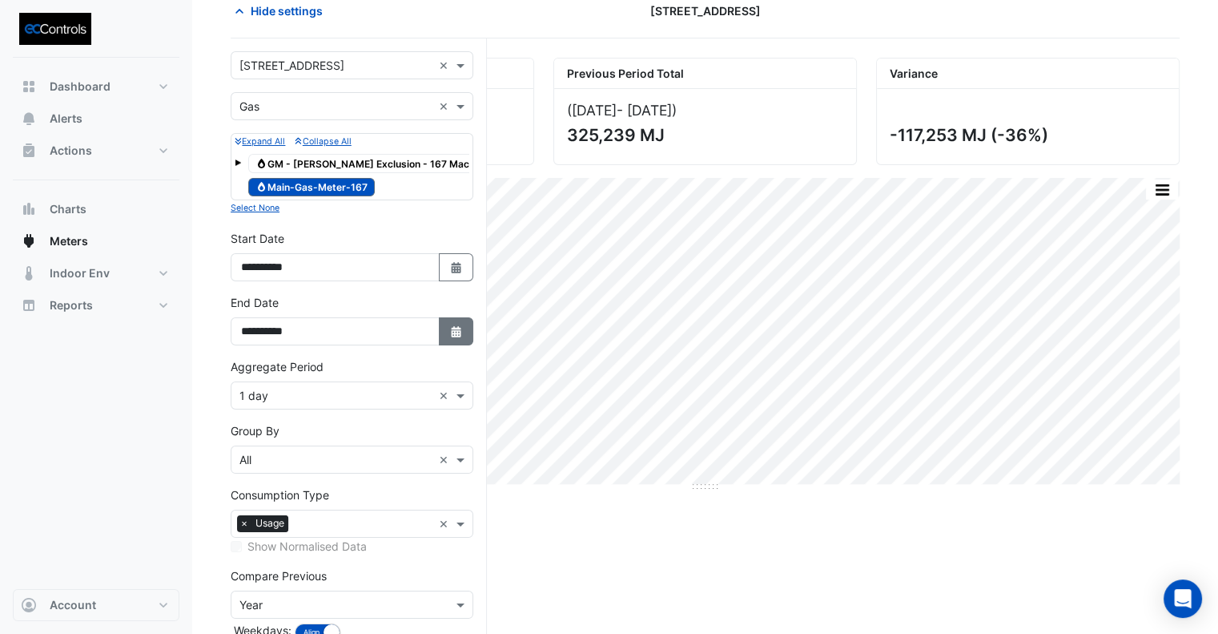
click at [461, 320] on button "Select Date" at bounding box center [456, 331] width 35 height 28
select select "*"
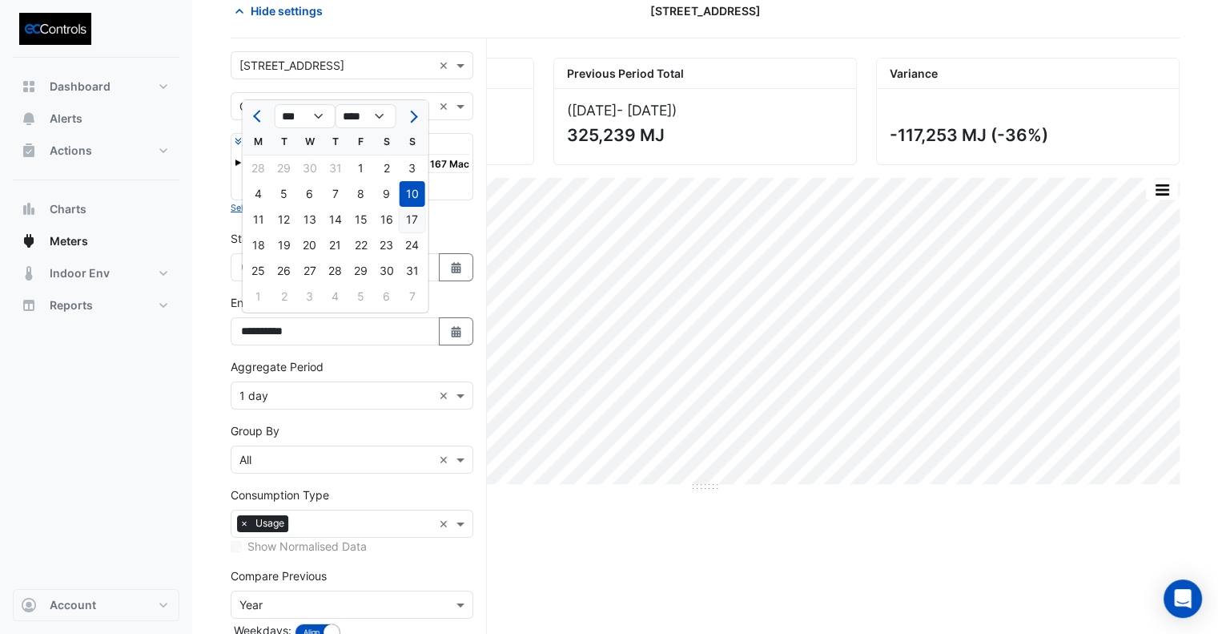
drag, startPoint x: 413, startPoint y: 223, endPoint x: 408, endPoint y: 254, distance: 31.6
click at [413, 223] on div "17" at bounding box center [413, 220] width 26 height 26
type input "**********"
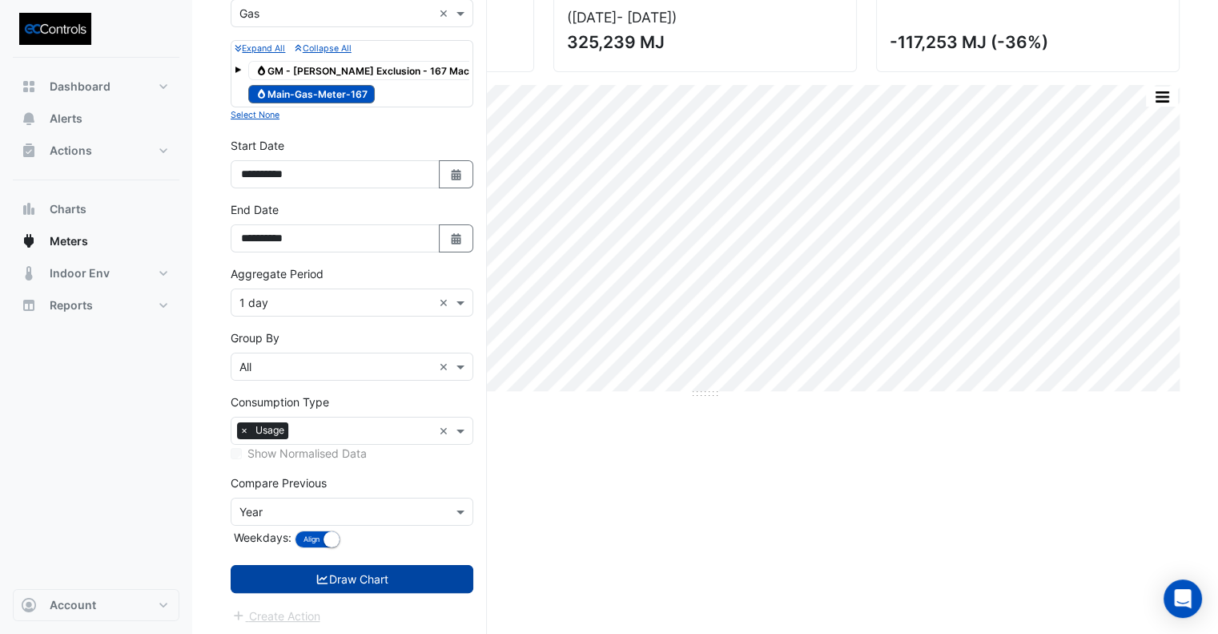
click at [376, 578] on button "Draw Chart" at bounding box center [352, 579] width 243 height 28
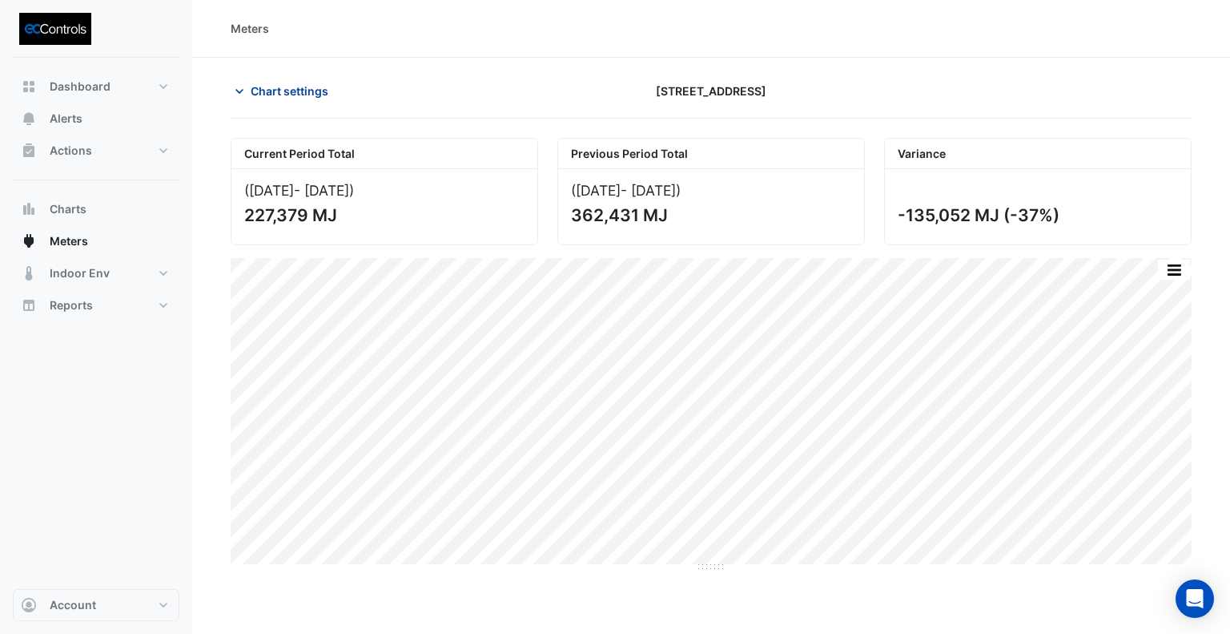
click at [285, 92] on span "Chart settings" at bounding box center [290, 91] width 78 height 17
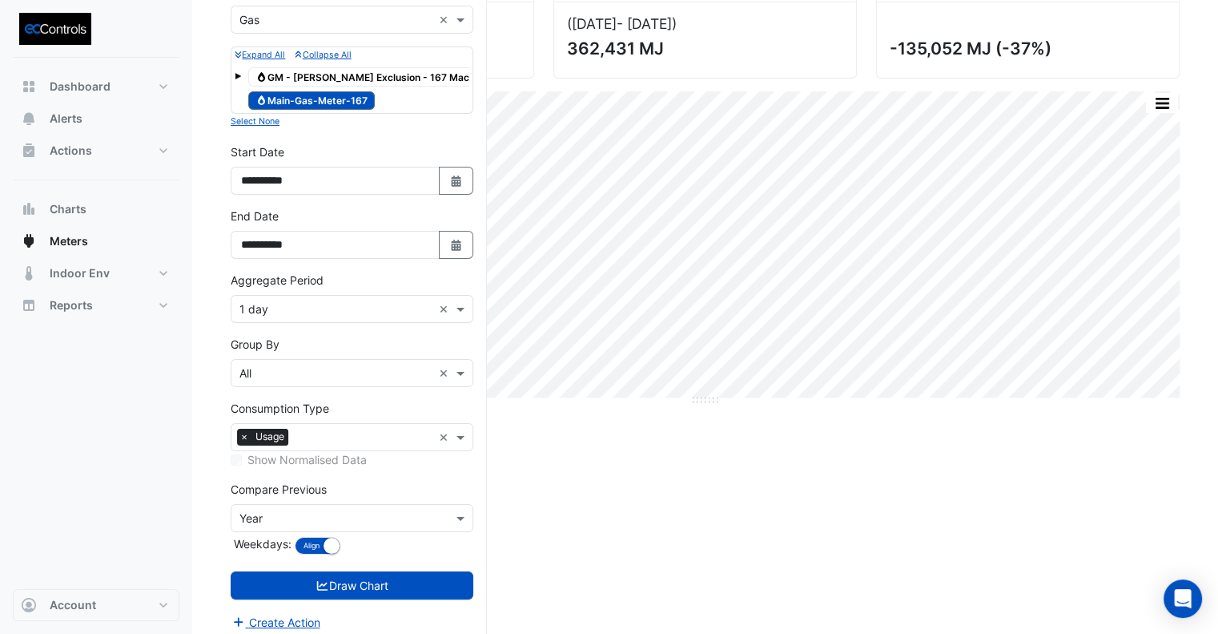
scroll to position [173, 0]
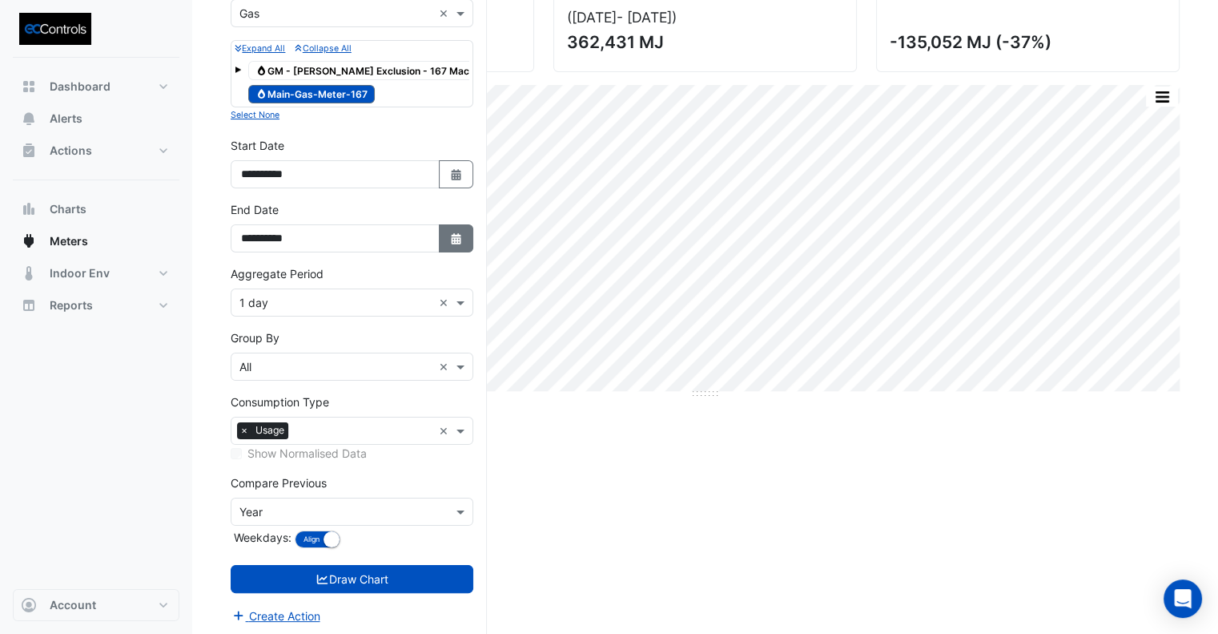
click at [458, 243] on button "Select Date" at bounding box center [456, 238] width 35 height 28
select select "*"
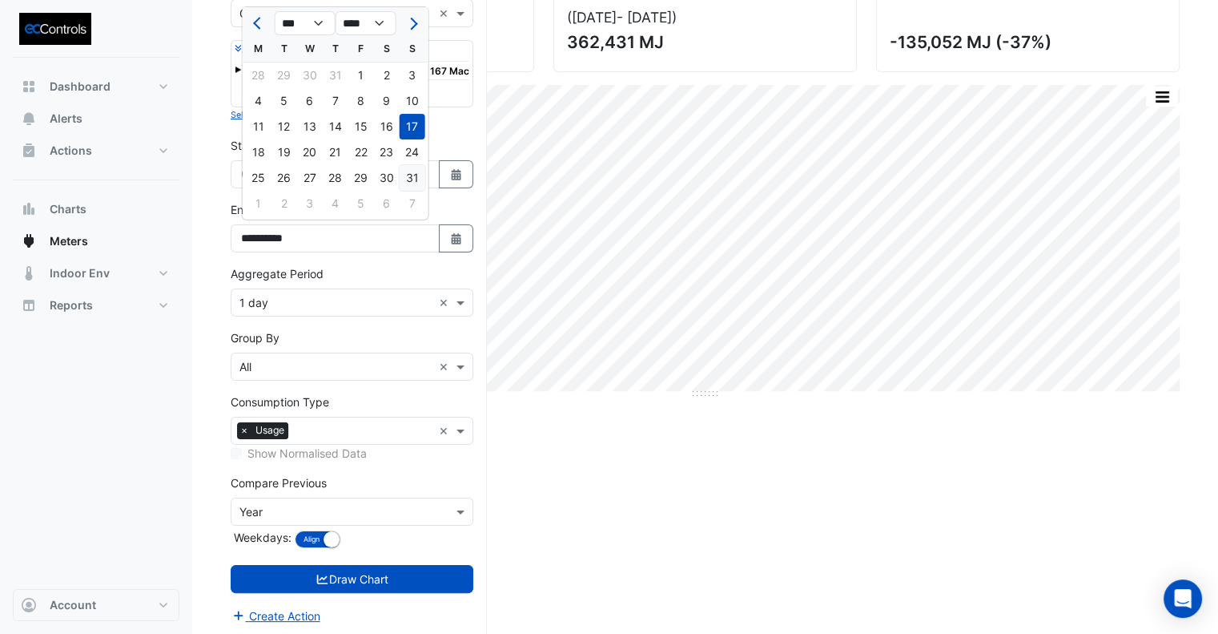
click at [417, 180] on div "31" at bounding box center [413, 178] width 26 height 26
type input "**********"
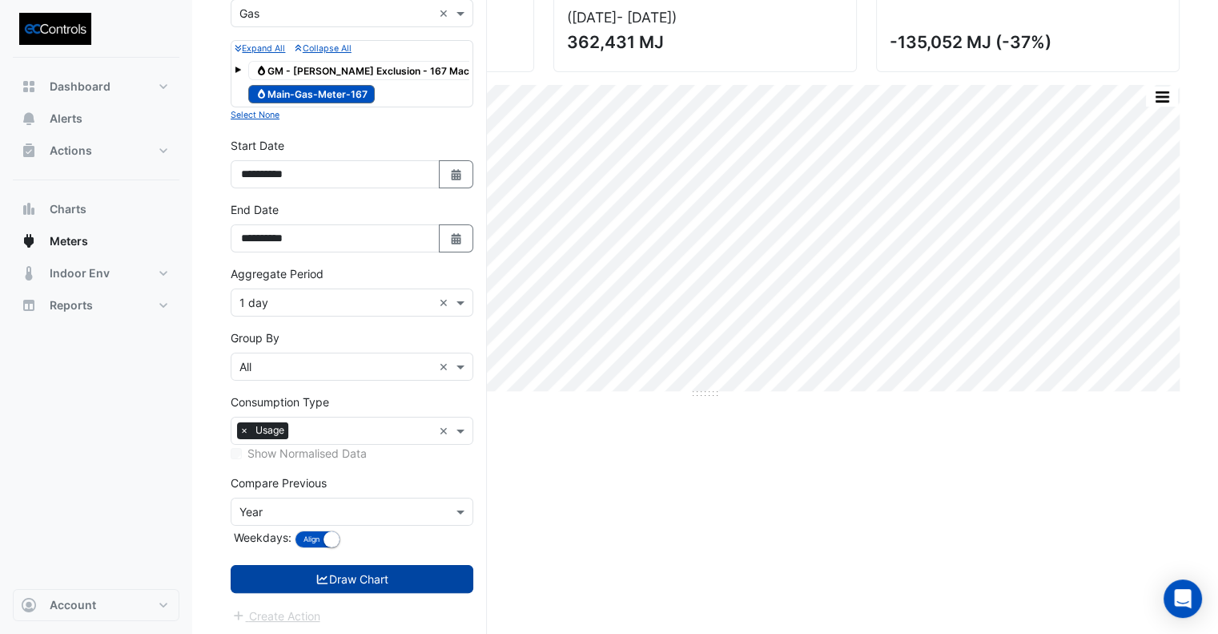
click at [417, 574] on button "Draw Chart" at bounding box center [352, 579] width 243 height 28
